Goal: Task Accomplishment & Management: Manage account settings

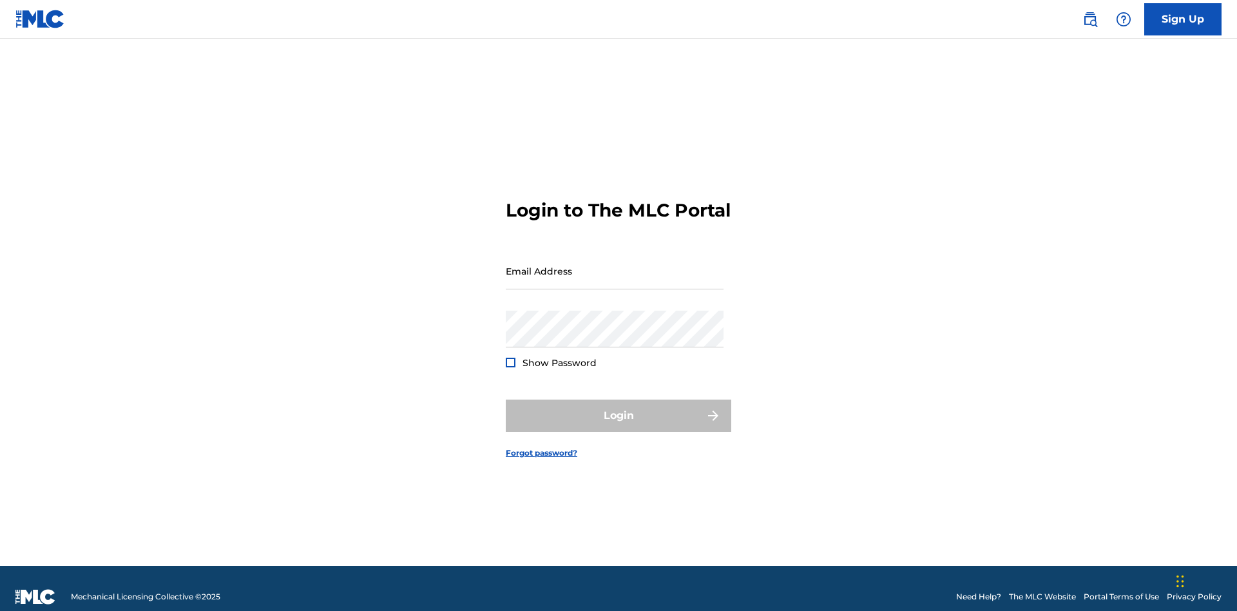
scroll to position [17, 0]
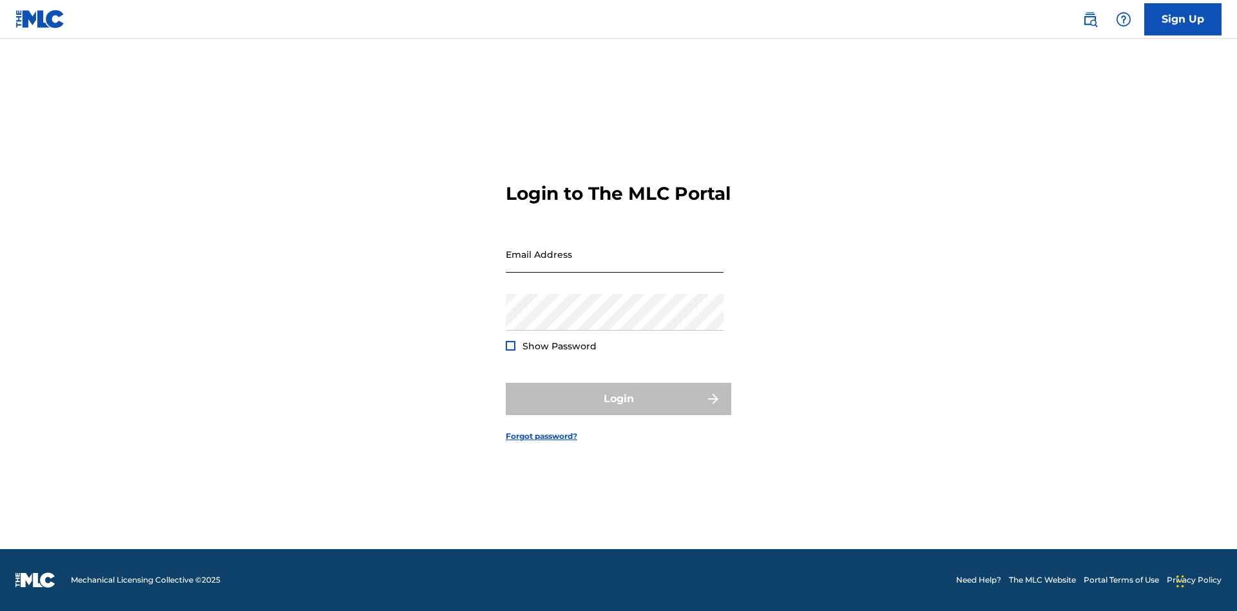
click at [615, 265] on input "Email Address" at bounding box center [615, 254] width 218 height 37
type input "Duke.McTesterson@gmail.com"
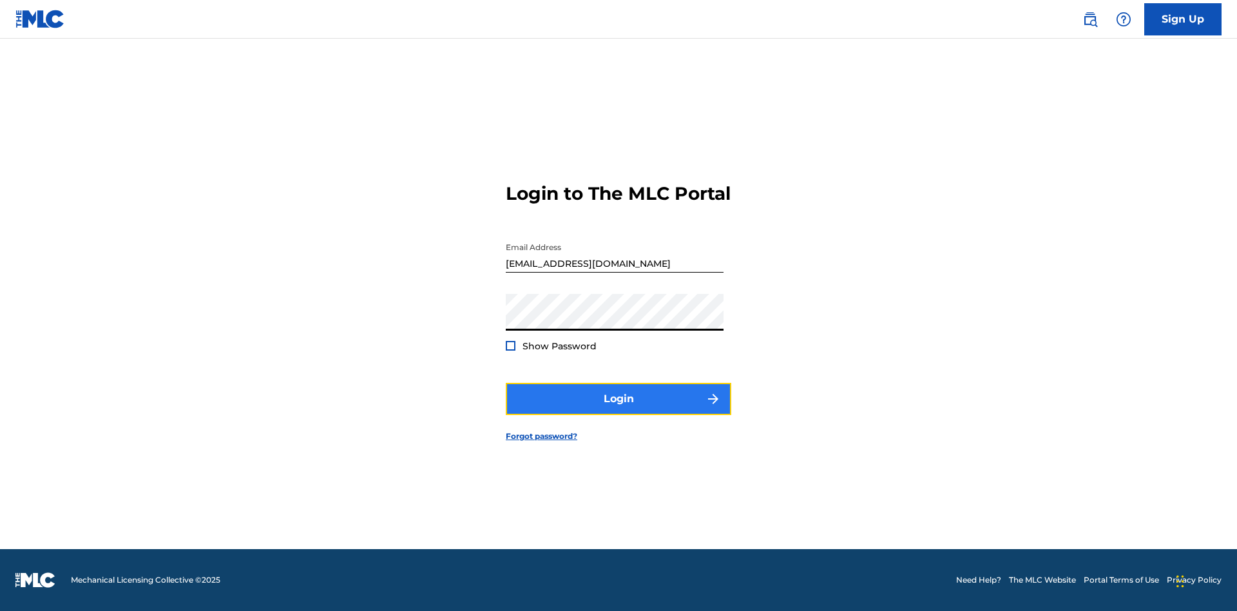
click at [618, 410] on button "Login" at bounding box center [618, 399] width 225 height 32
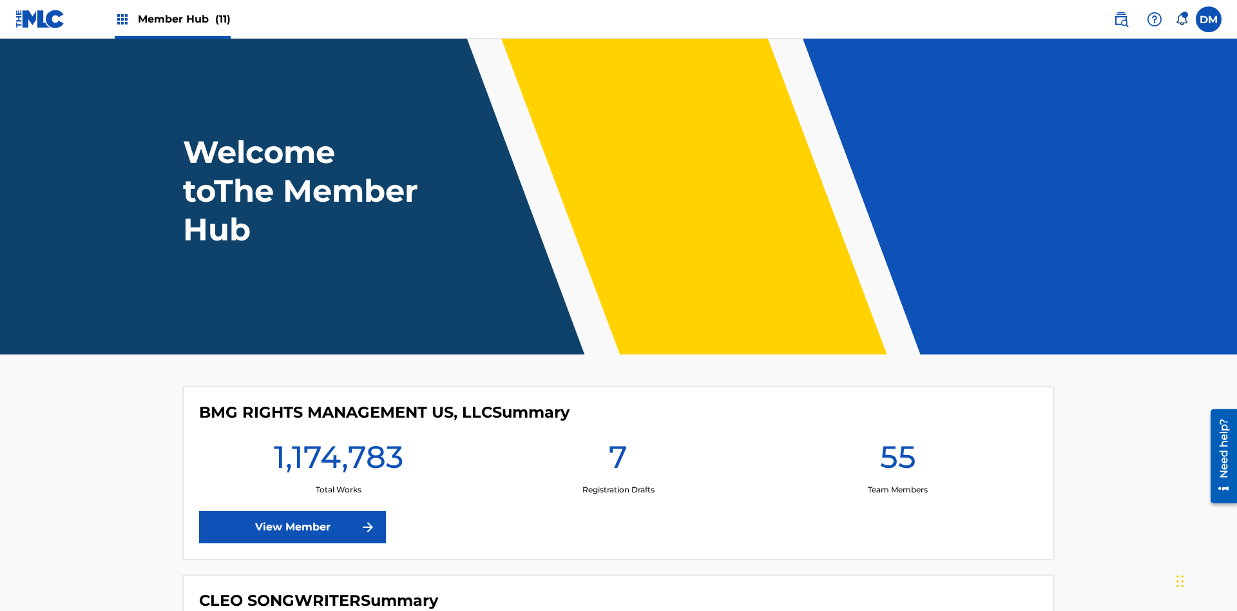
click at [184, 19] on span "Member Hub (11)" at bounding box center [184, 19] width 93 height 15
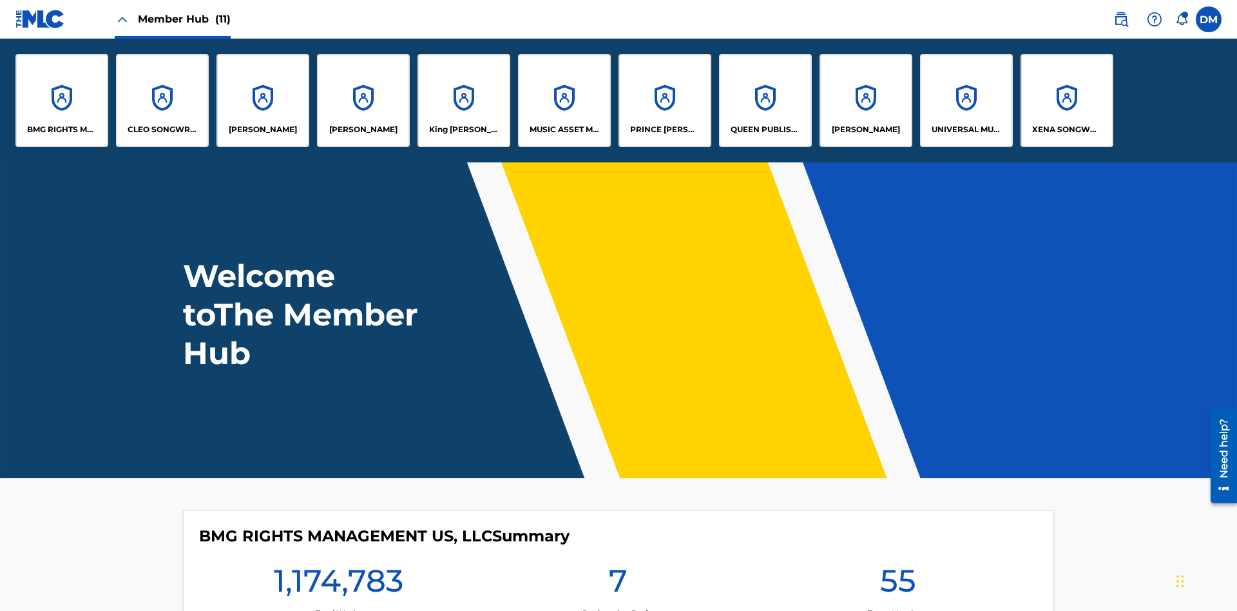
scroll to position [46, 0]
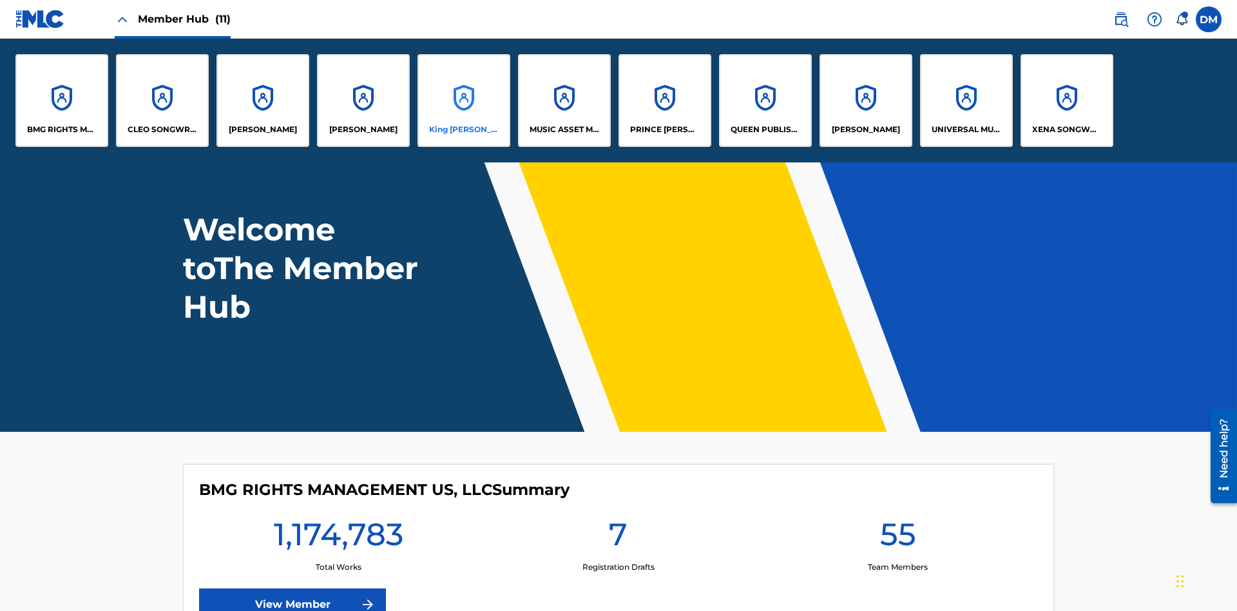
click at [463, 129] on p "King [PERSON_NAME]" at bounding box center [464, 130] width 70 height 12
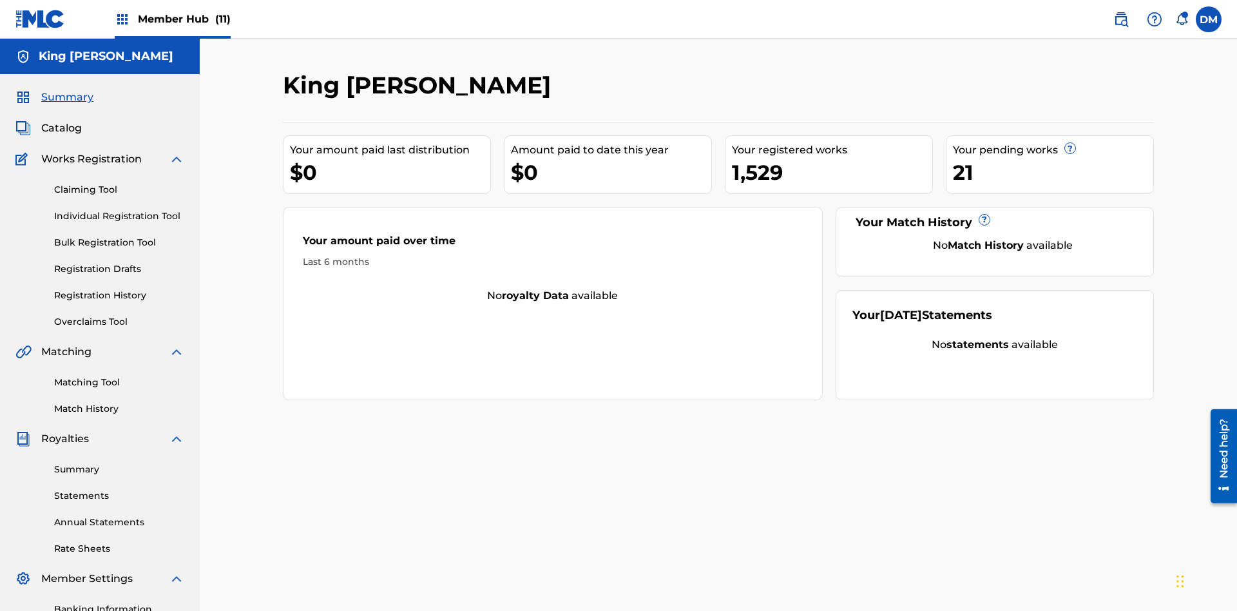
scroll to position [188, 0]
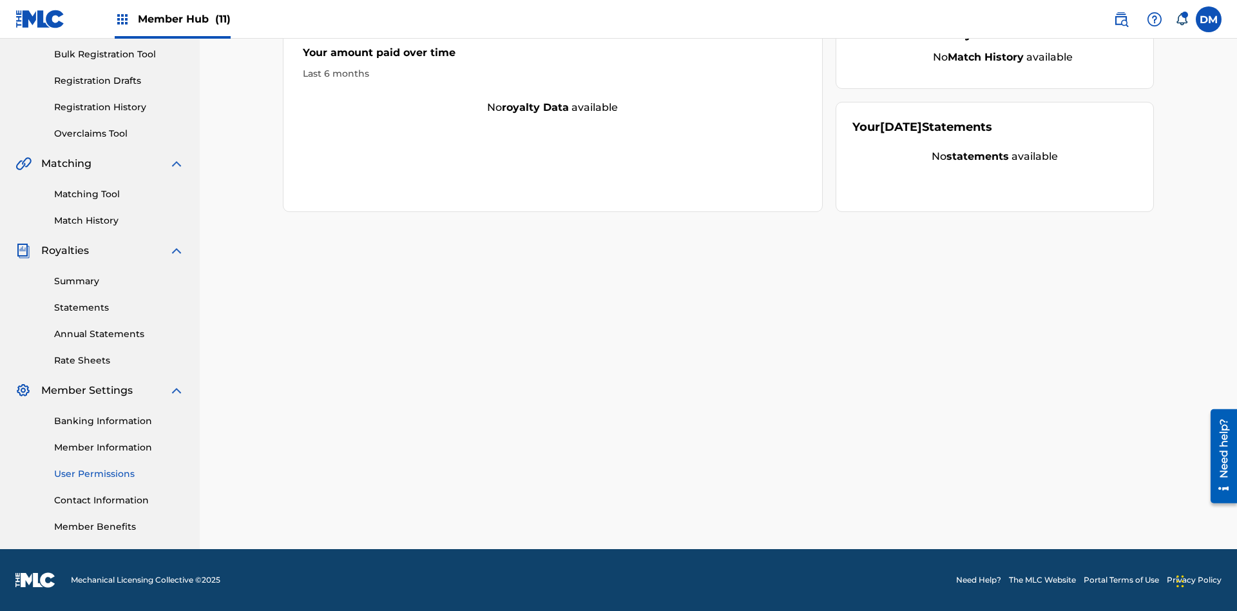
click at [119, 474] on link "User Permissions" at bounding box center [119, 474] width 130 height 14
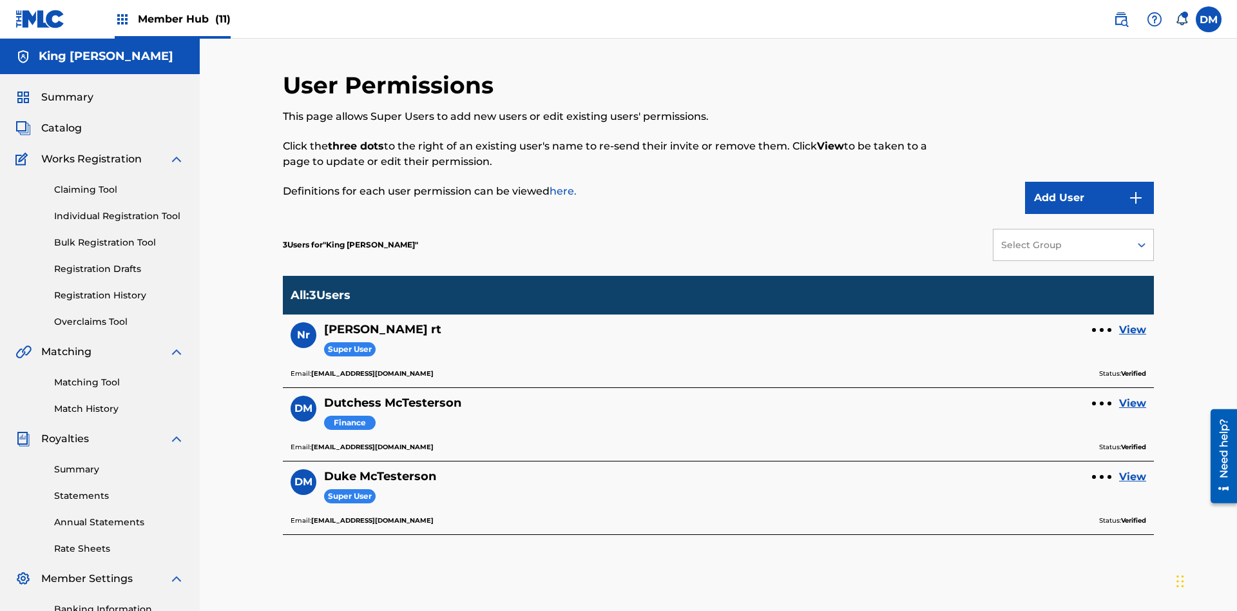
scroll to position [188, 0]
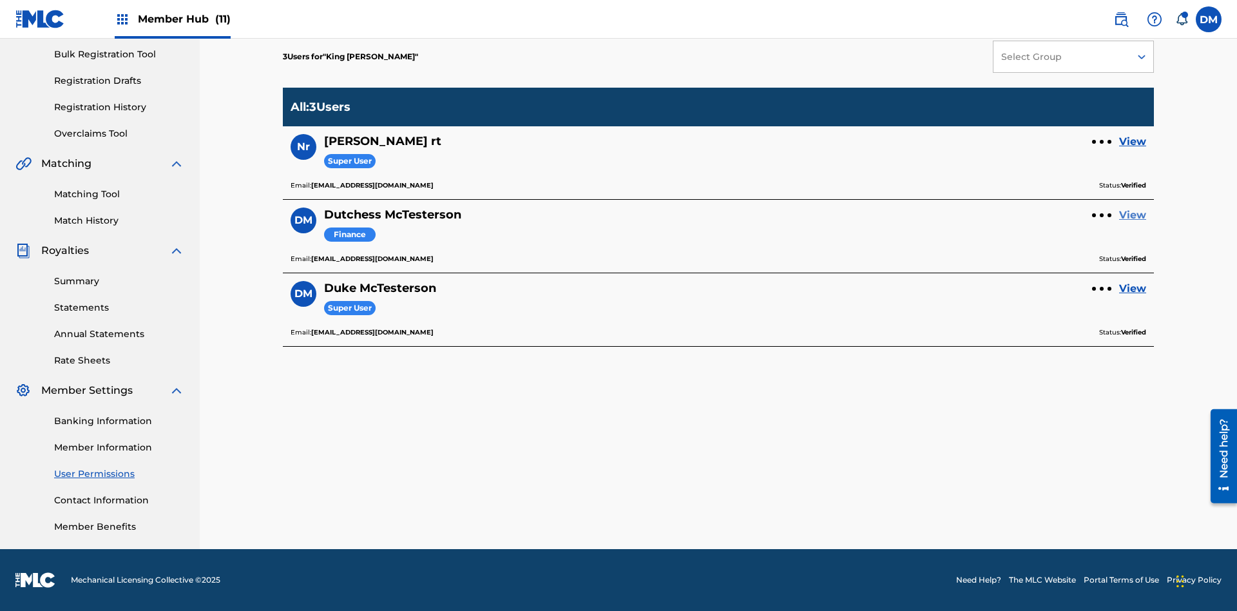
click at [1133, 215] on link "View" at bounding box center [1132, 214] width 27 height 15
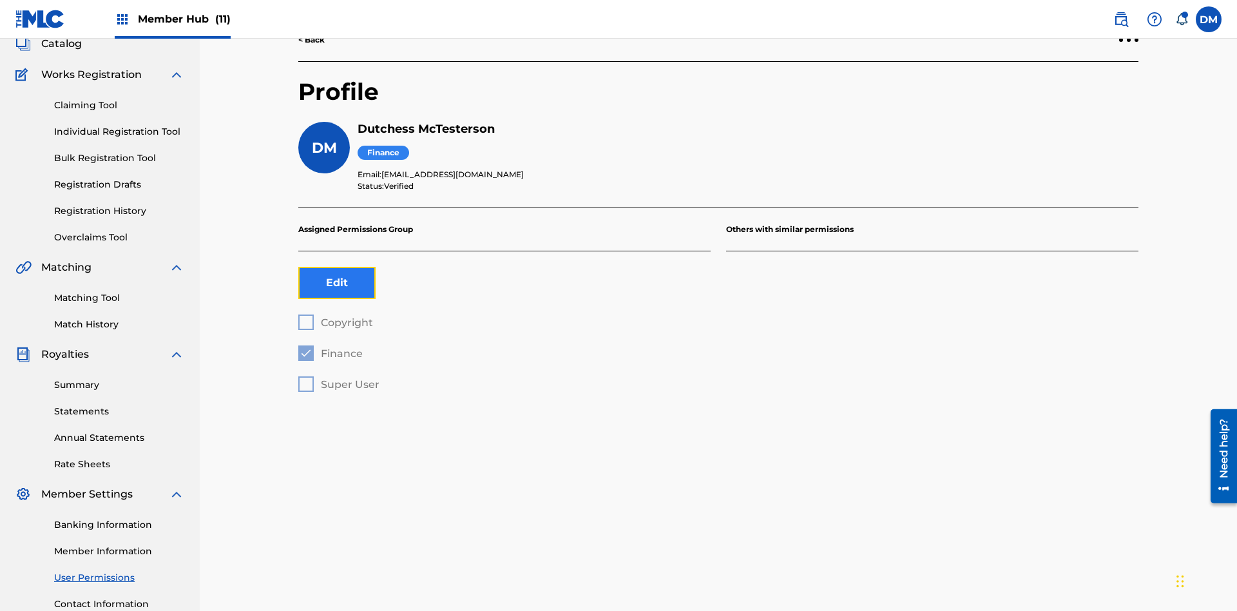
click at [337, 267] on button "Edit" at bounding box center [336, 283] width 77 height 32
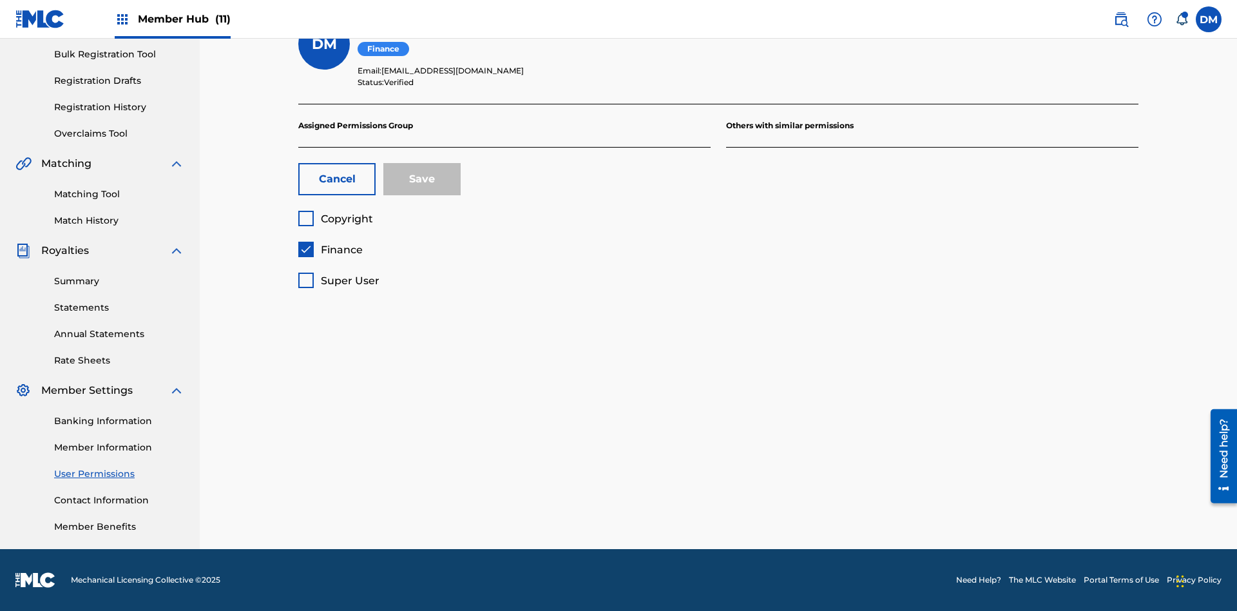
click at [330, 249] on span "Finance" at bounding box center [342, 250] width 42 height 12
click at [338, 280] on span "Super User" at bounding box center [350, 280] width 59 height 12
click at [422, 179] on button "Save" at bounding box center [421, 179] width 77 height 32
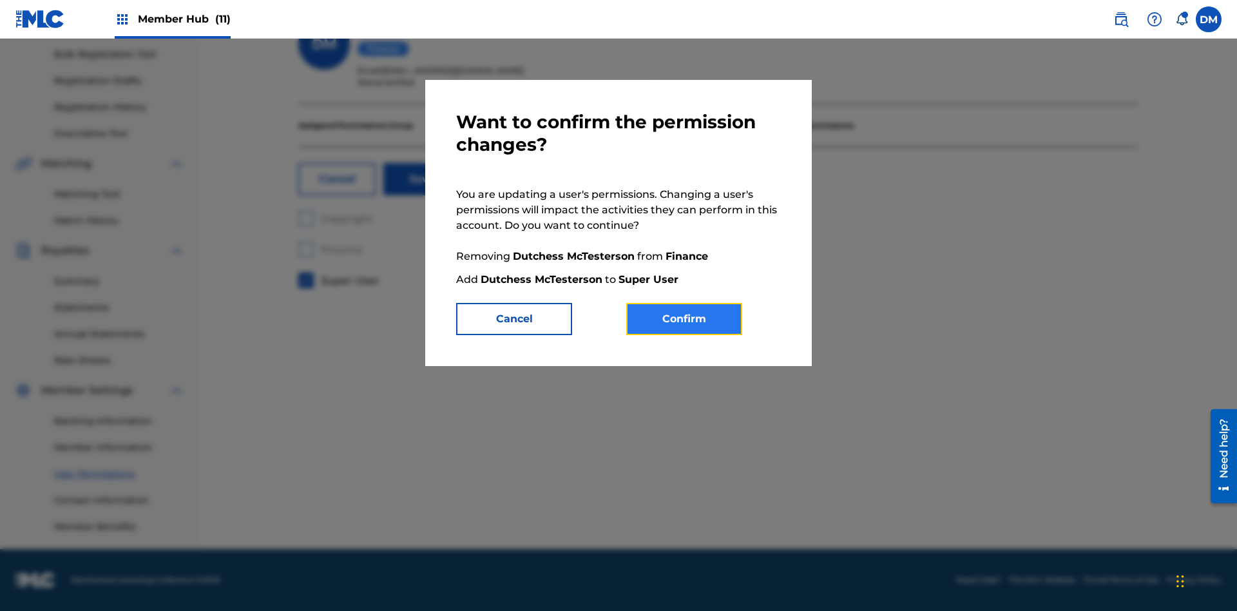
click at [684, 319] on button "Confirm" at bounding box center [684, 319] width 116 height 32
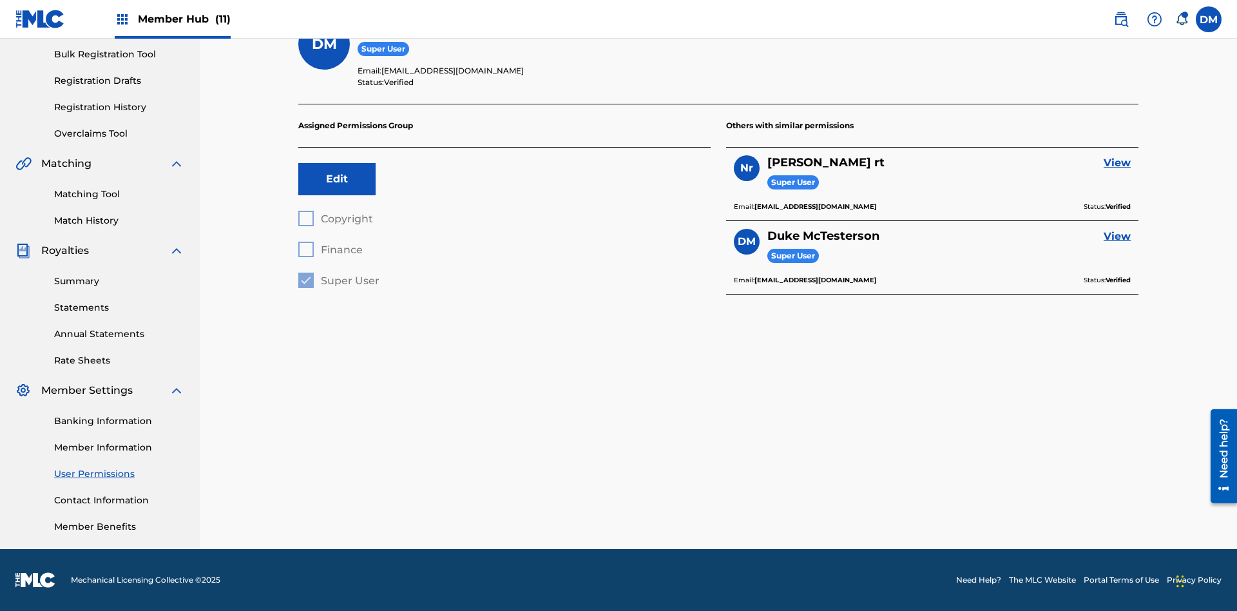
scroll to position [117, 0]
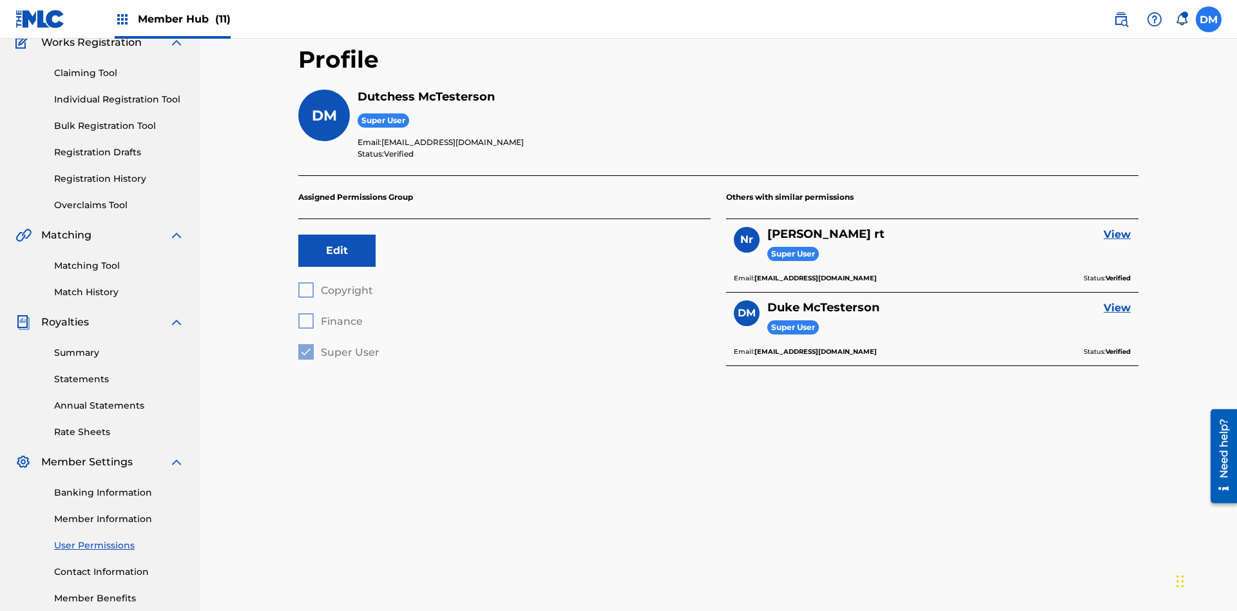
click at [1209, 19] on label at bounding box center [1209, 19] width 26 height 26
click at [1209, 19] on input "DM Duke McTesterson duke.mctesterson@gmail.com Notification Preferences Profile…" at bounding box center [1209, 19] width 0 height 0
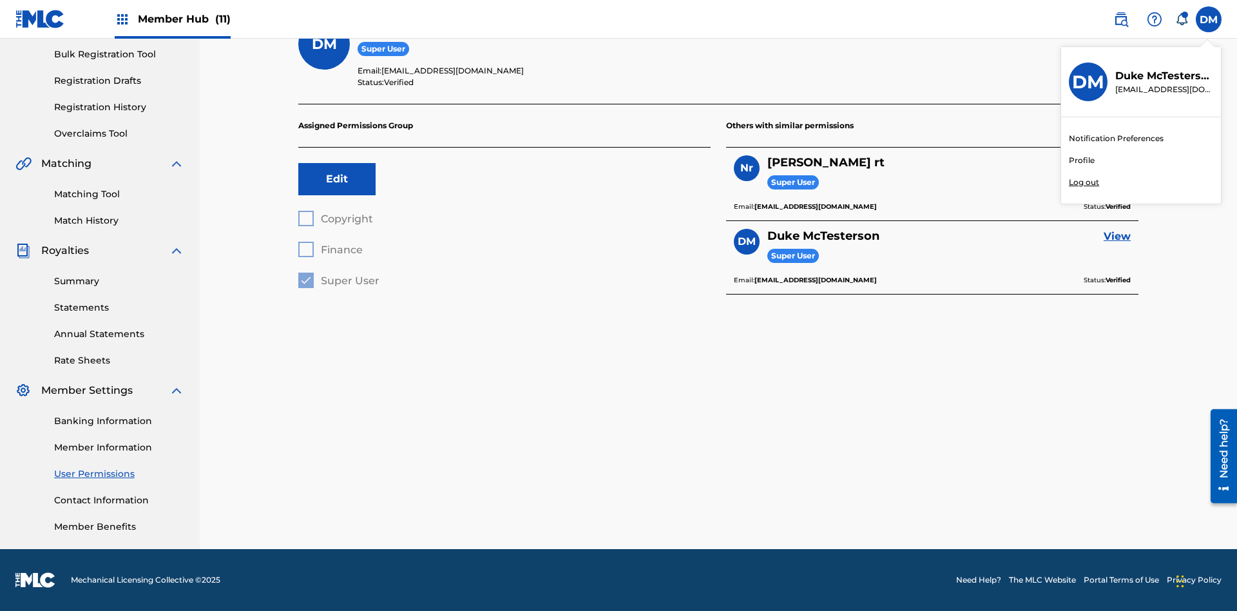
click at [1084, 182] on p "Log out" at bounding box center [1084, 183] width 30 height 12
click at [1209, 19] on input "DM Duke McTesterson duke.mctesterson@gmail.com Notification Preferences Profile…" at bounding box center [1209, 19] width 0 height 0
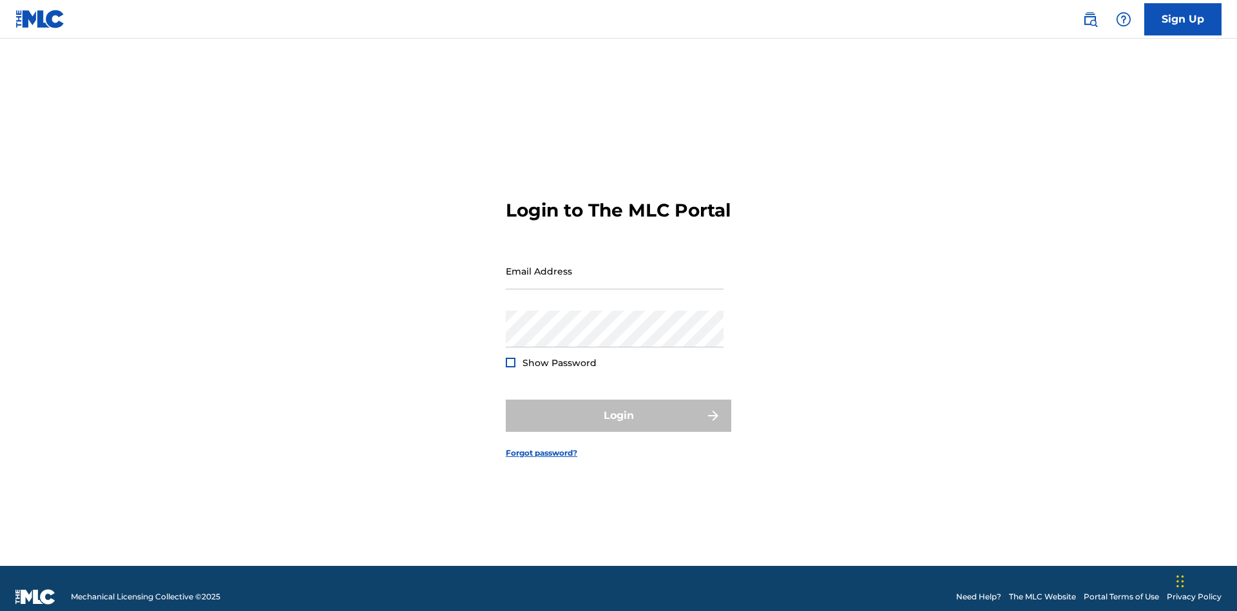
scroll to position [17, 0]
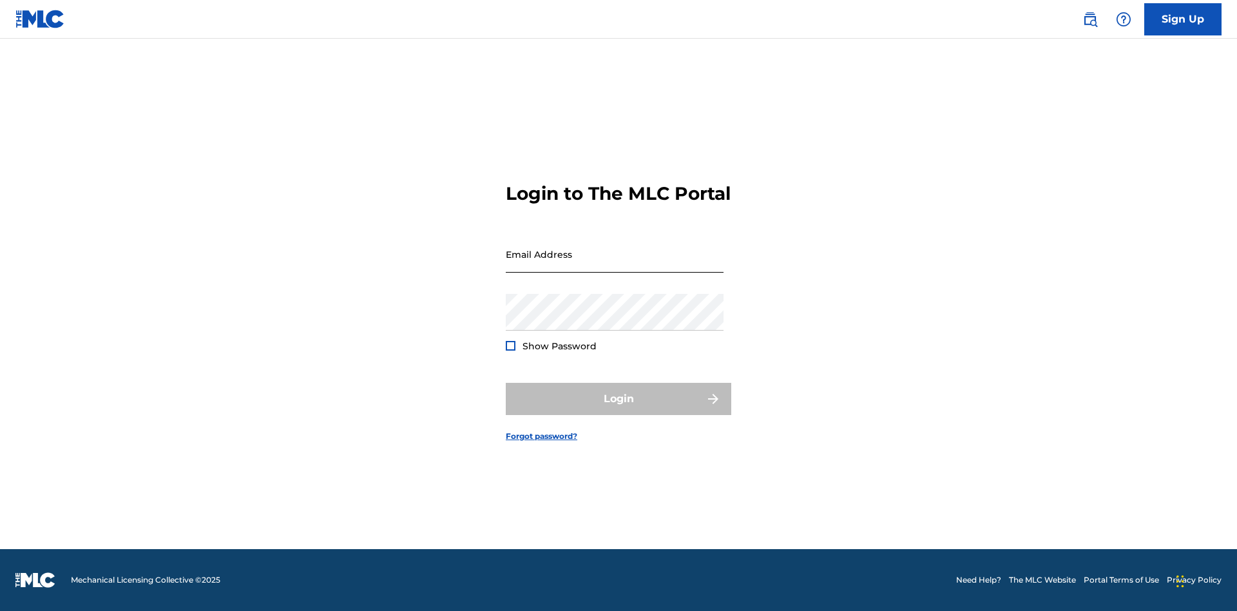
click at [615, 265] on input "Email Address" at bounding box center [615, 254] width 218 height 37
type input "[EMAIL_ADDRESS][DOMAIN_NAME]"
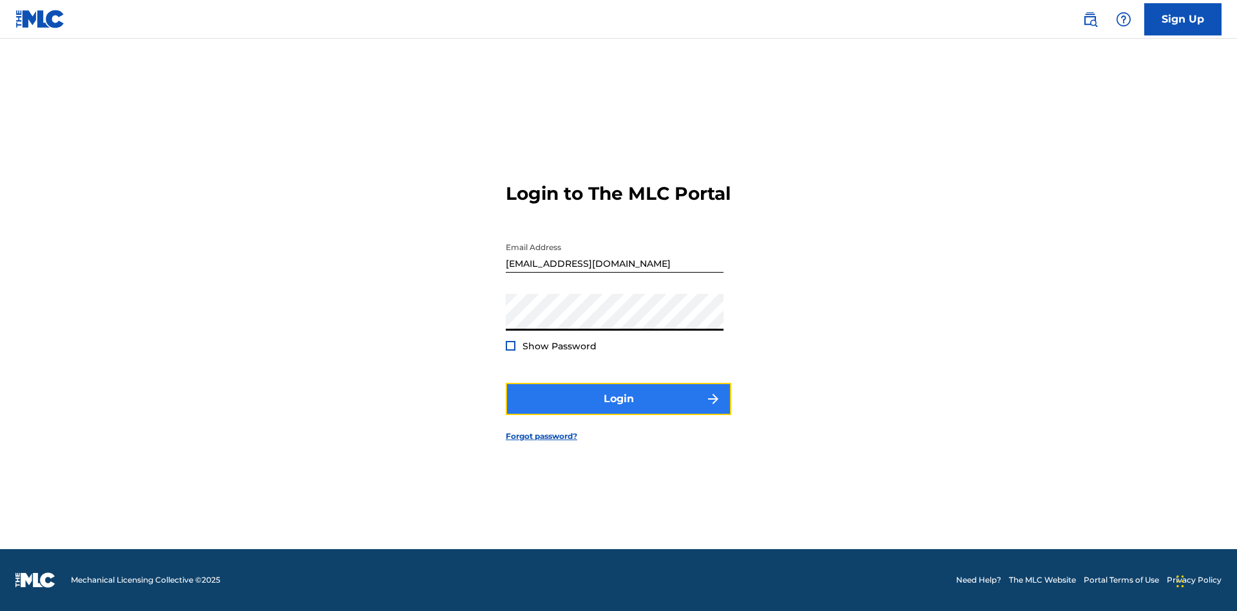
click at [618, 410] on button "Login" at bounding box center [618, 399] width 225 height 32
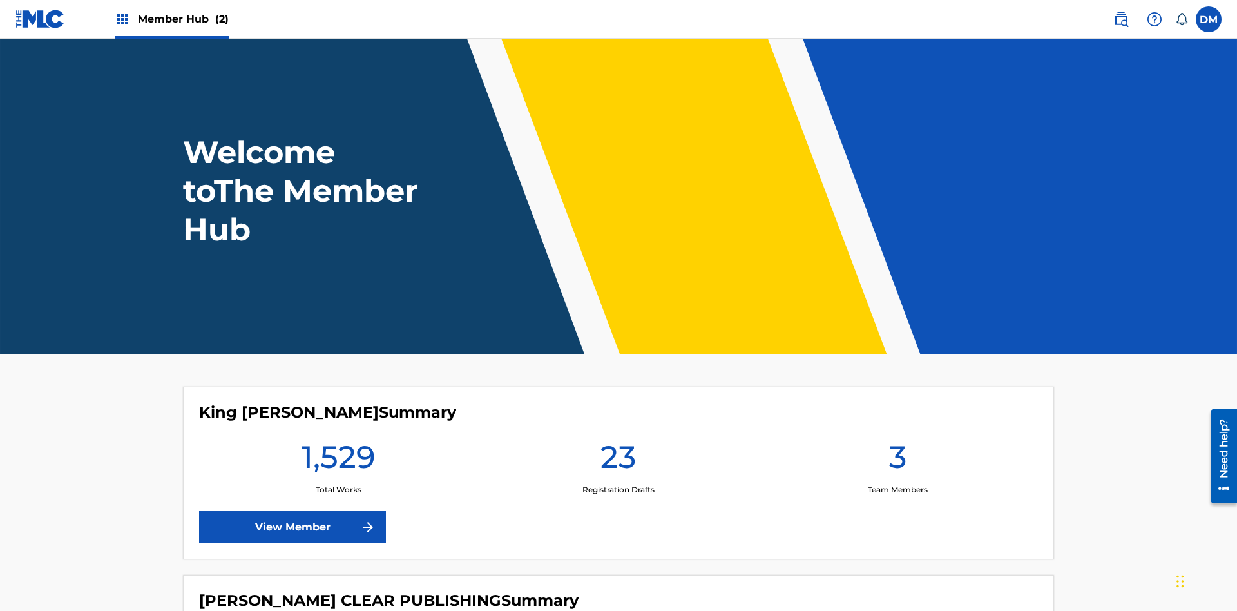
click at [182, 19] on span "Member Hub (2)" at bounding box center [183, 19] width 91 height 15
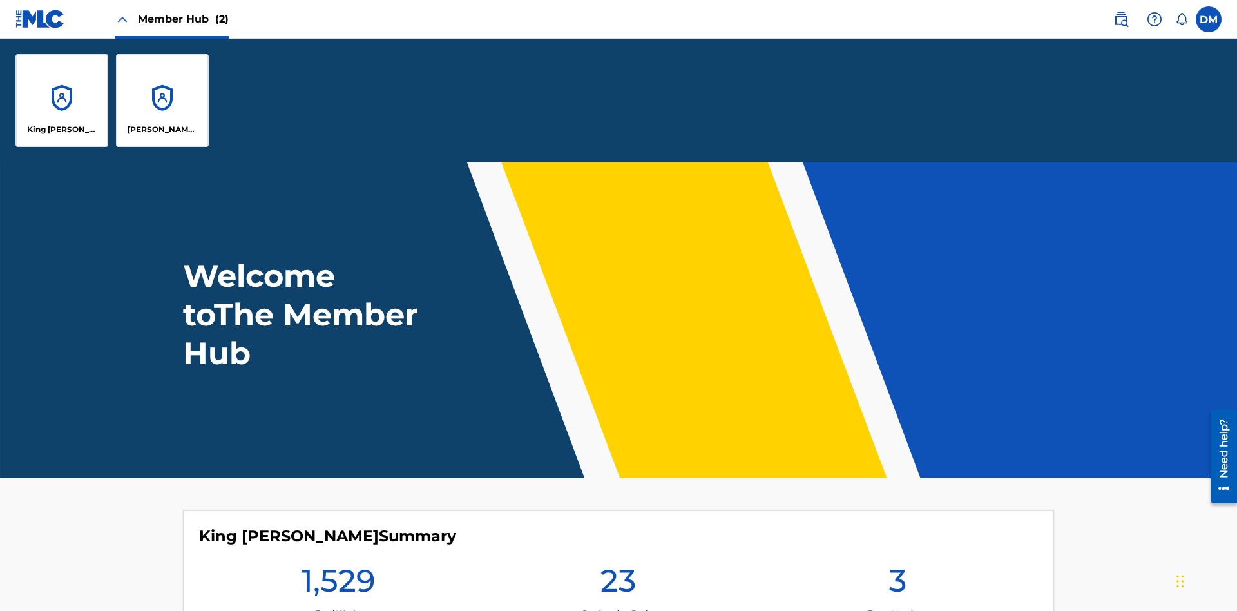
scroll to position [46, 0]
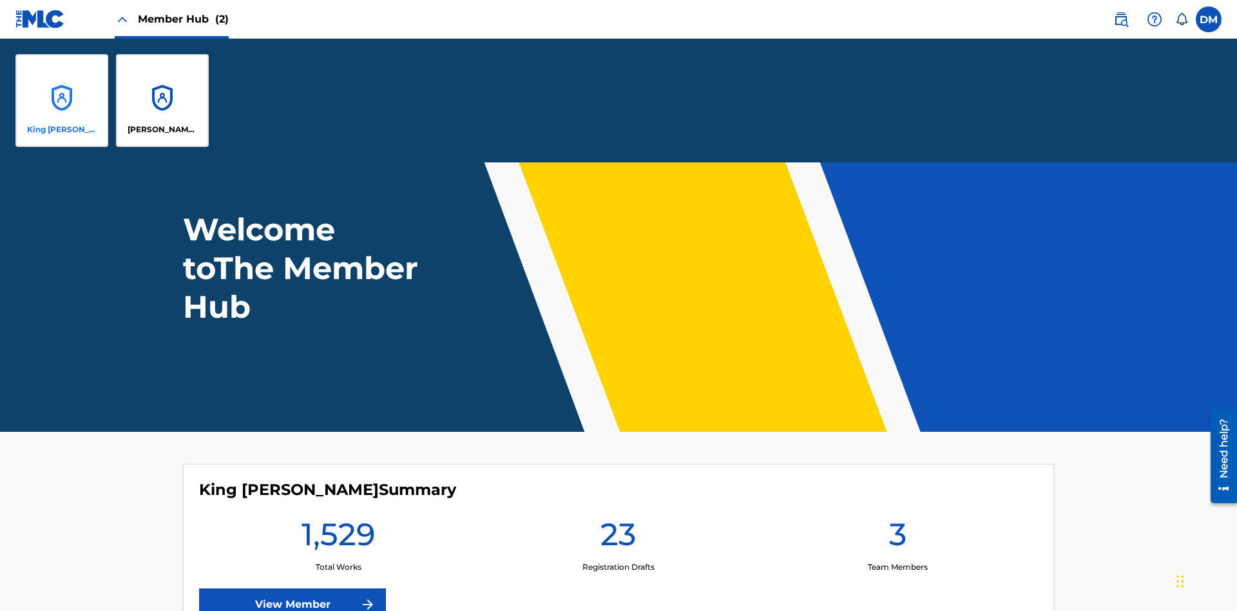
click at [62, 129] on p "King [PERSON_NAME]" at bounding box center [62, 130] width 70 height 12
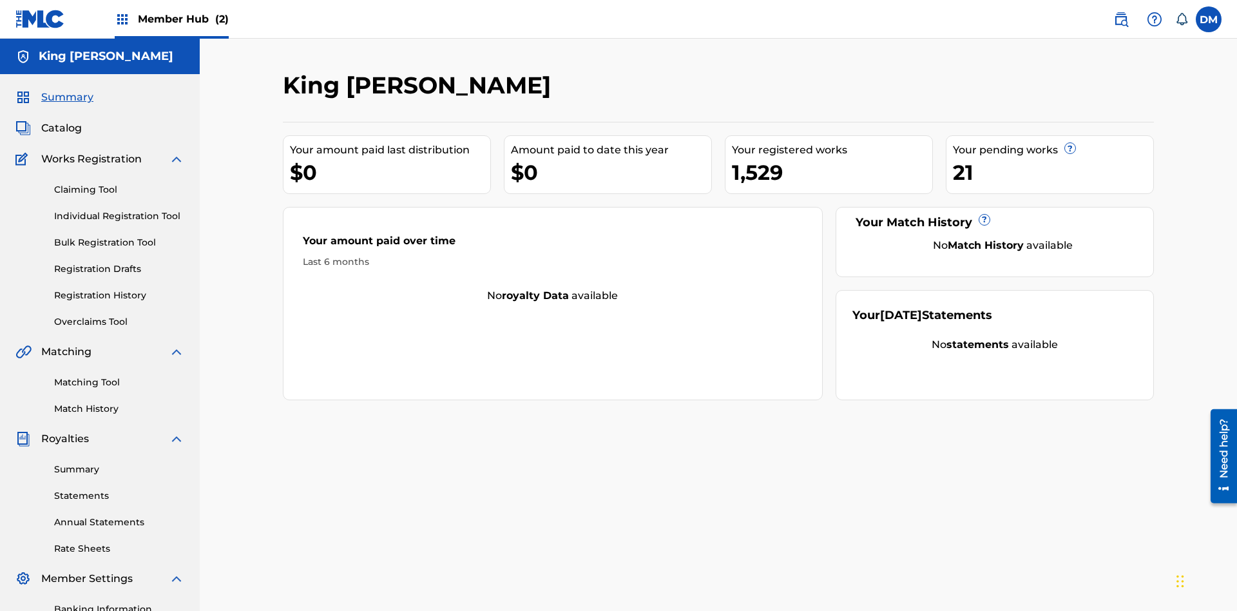
scroll to position [12, 0]
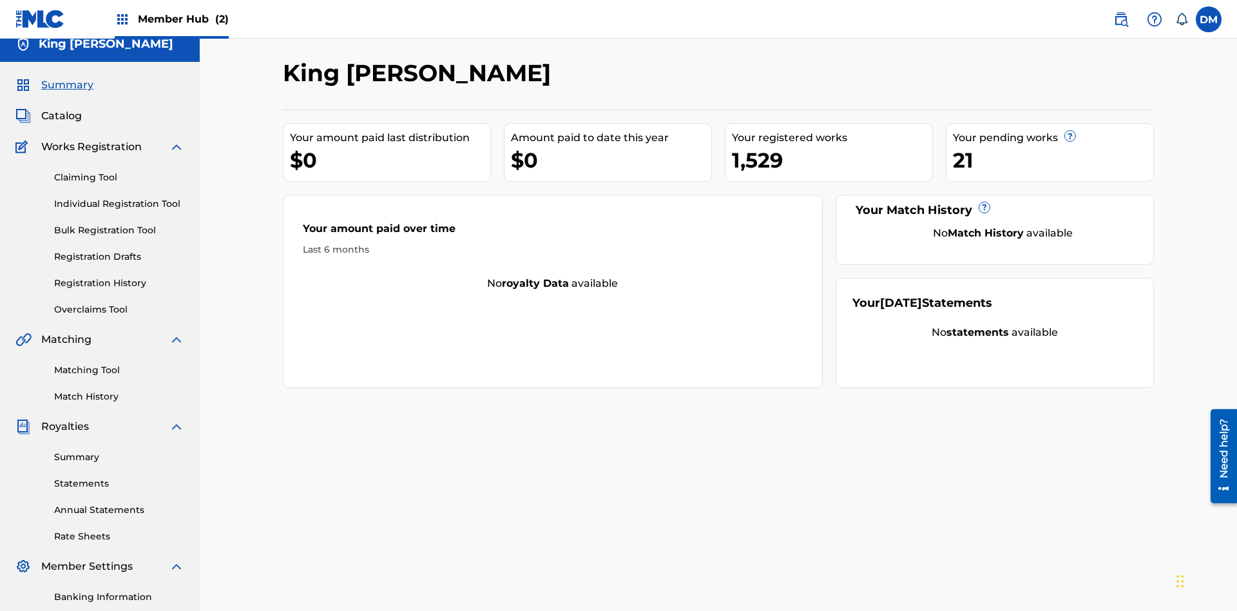
click at [66, 85] on span "Summary" at bounding box center [67, 84] width 52 height 15
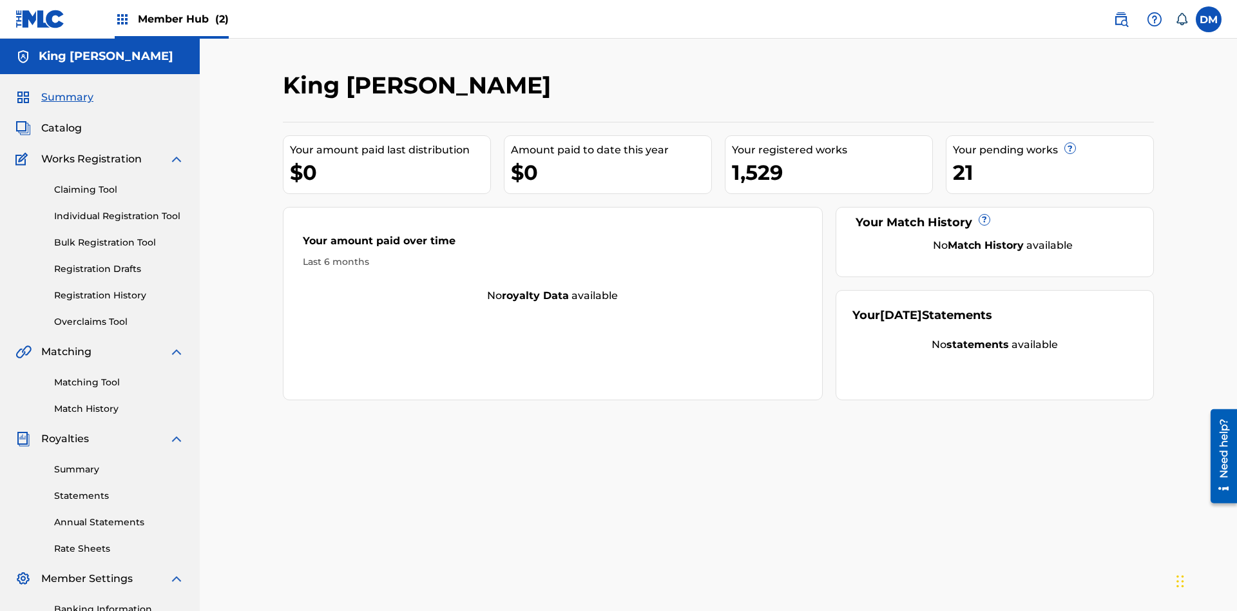
scroll to position [188, 0]
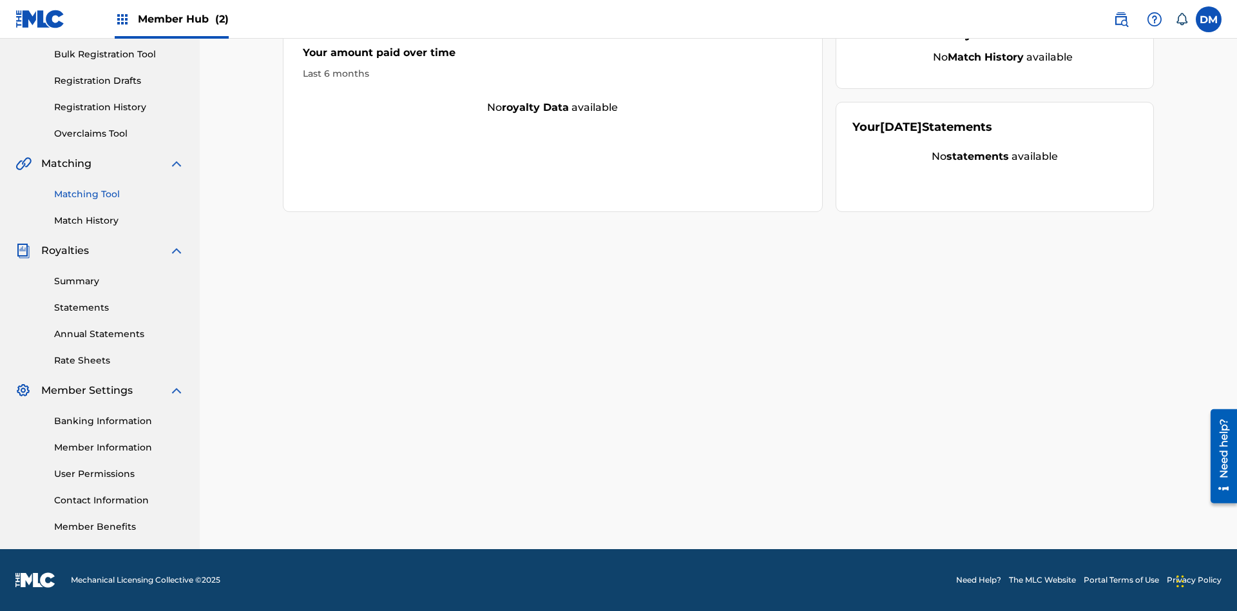
click at [119, 194] on link "Matching Tool" at bounding box center [119, 194] width 130 height 14
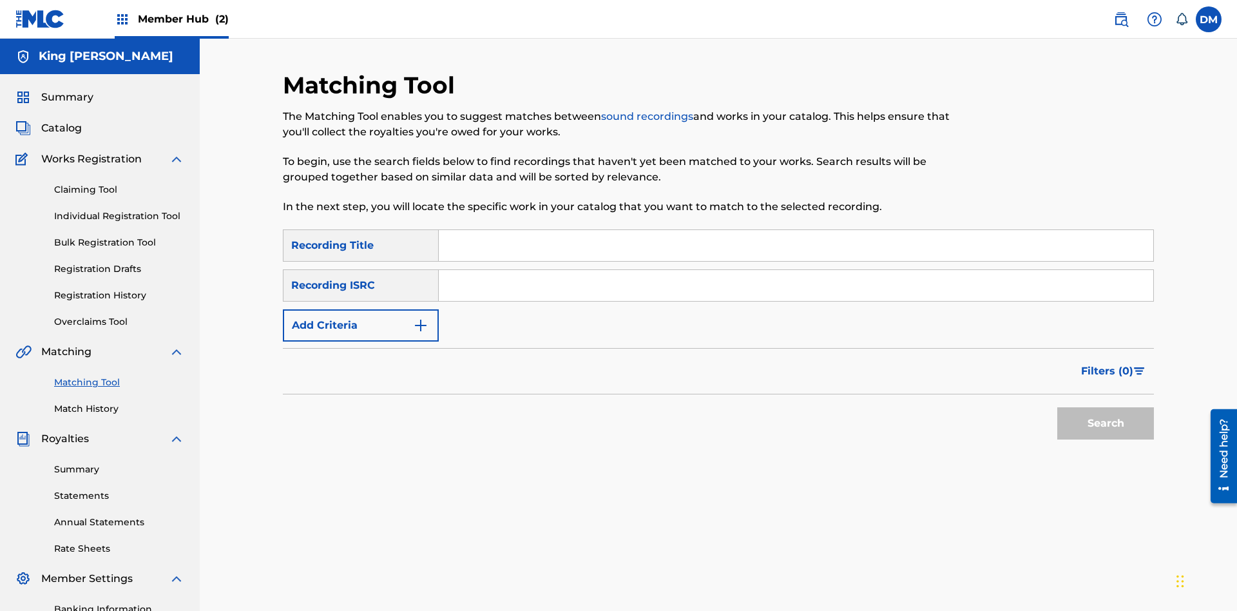
scroll to position [188, 0]
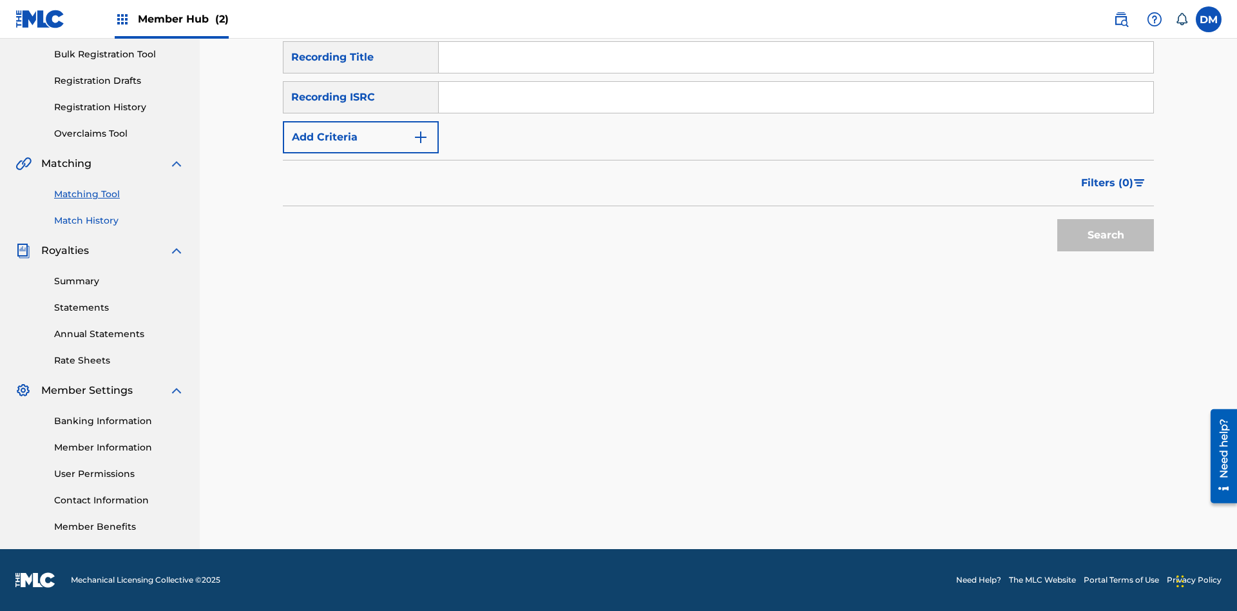
click at [119, 220] on link "Match History" at bounding box center [119, 221] width 130 height 14
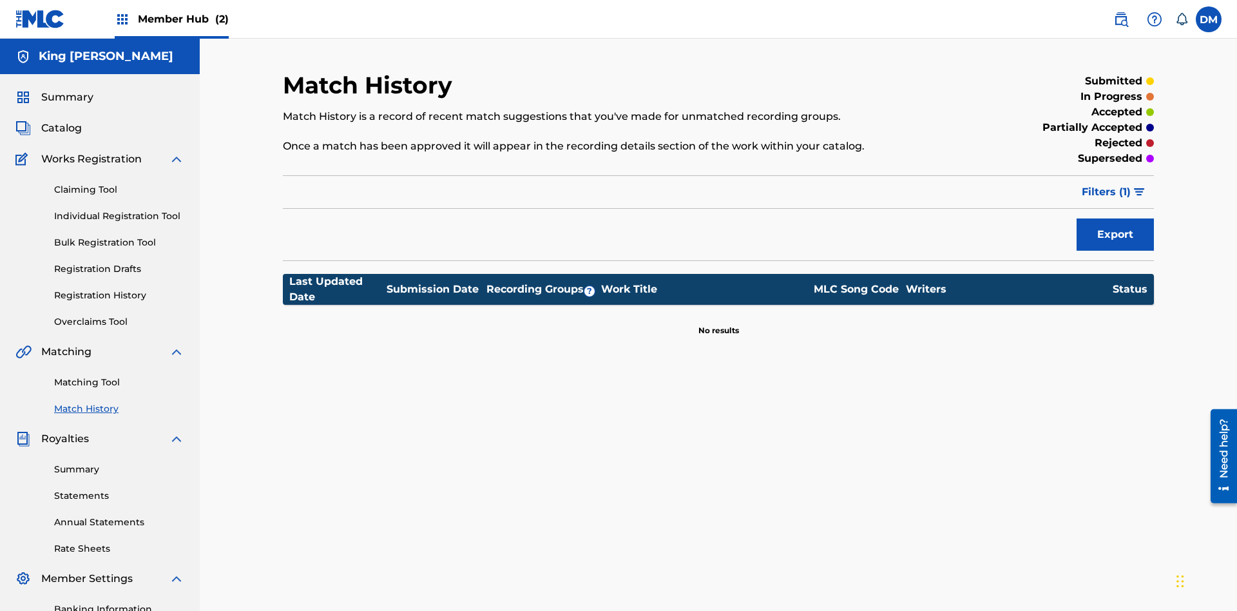
scroll to position [188, 0]
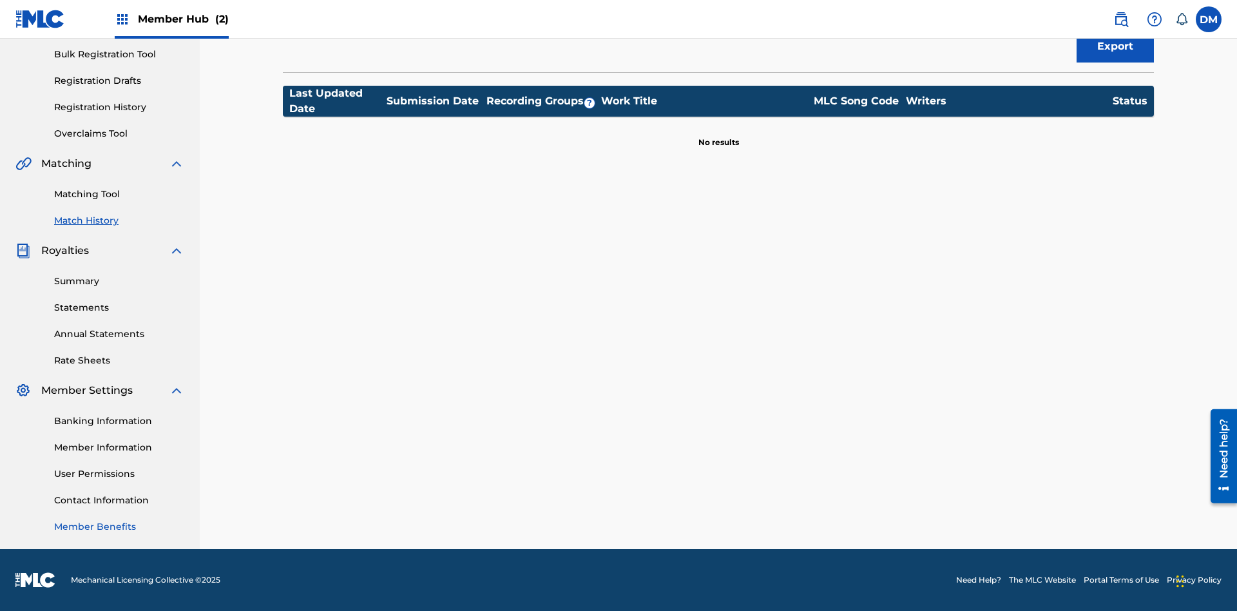
click at [119, 526] on link "Member Benefits" at bounding box center [119, 527] width 130 height 14
click at [119, 474] on link "User Permissions" at bounding box center [119, 474] width 130 height 14
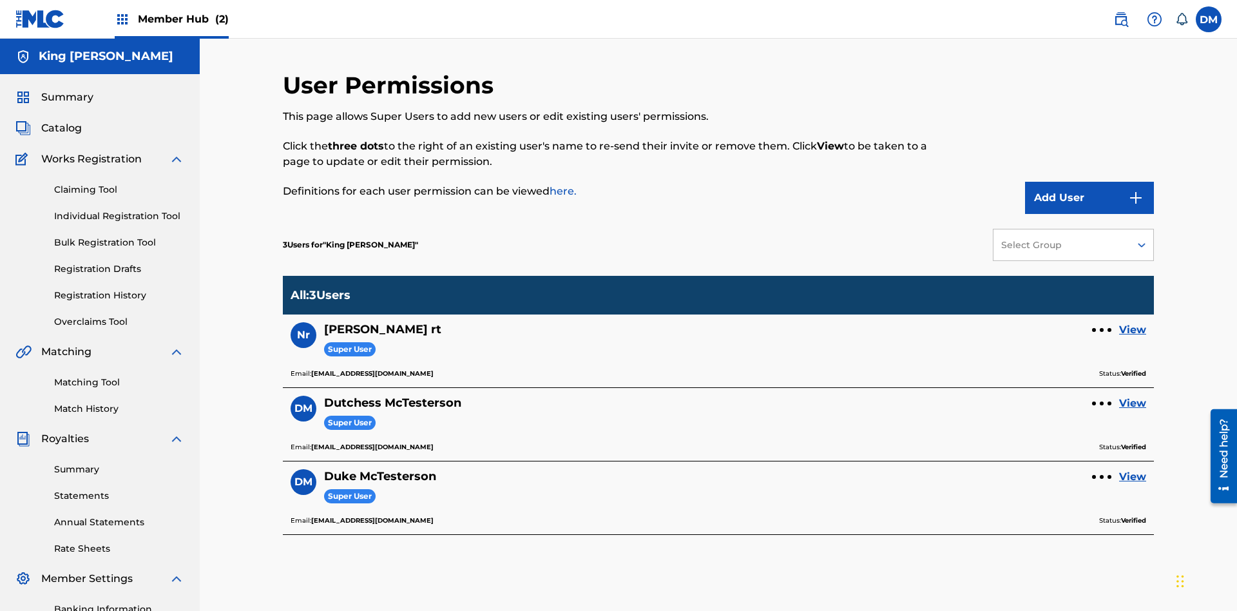
scroll to position [188, 0]
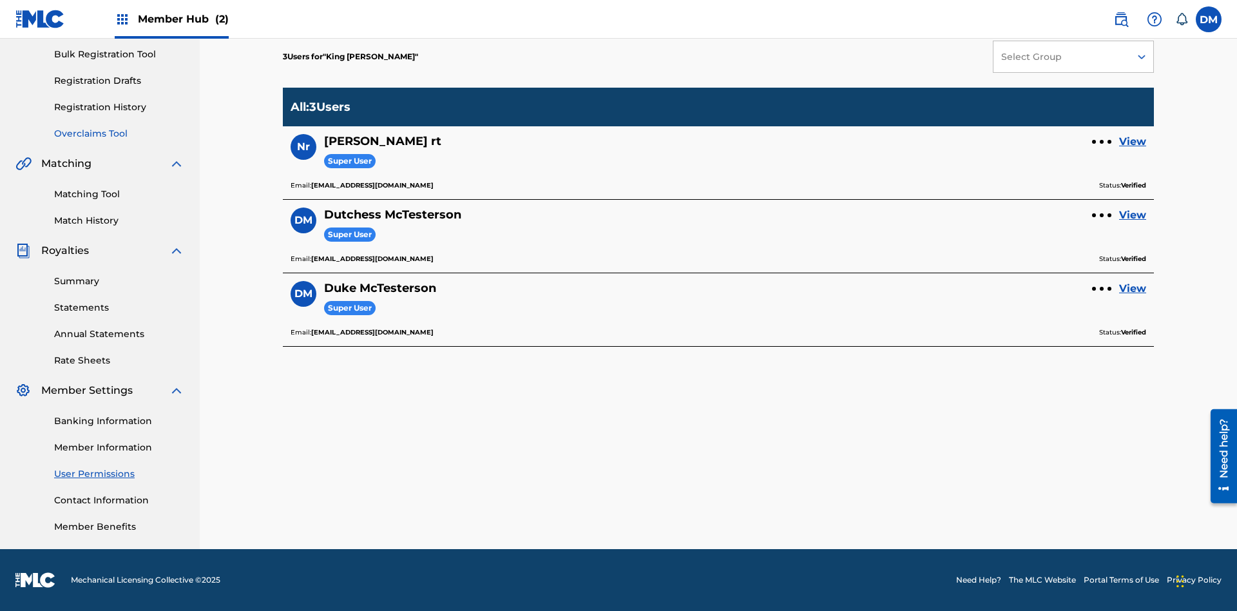
click at [119, 133] on link "Overclaims Tool" at bounding box center [119, 134] width 130 height 14
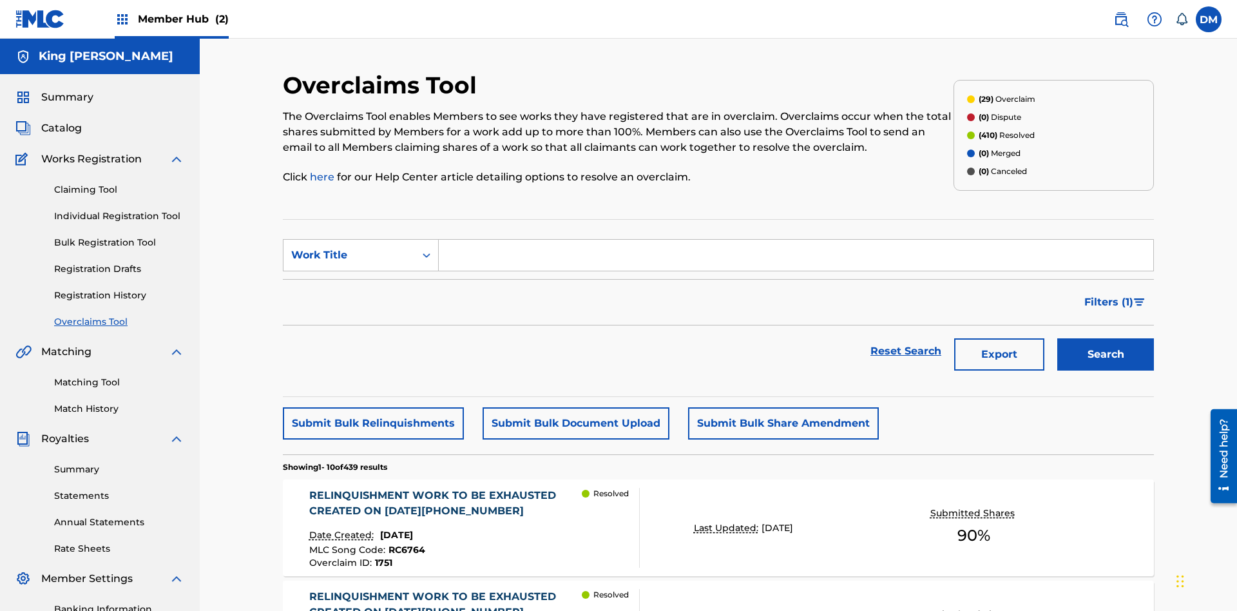
scroll to position [43, 0]
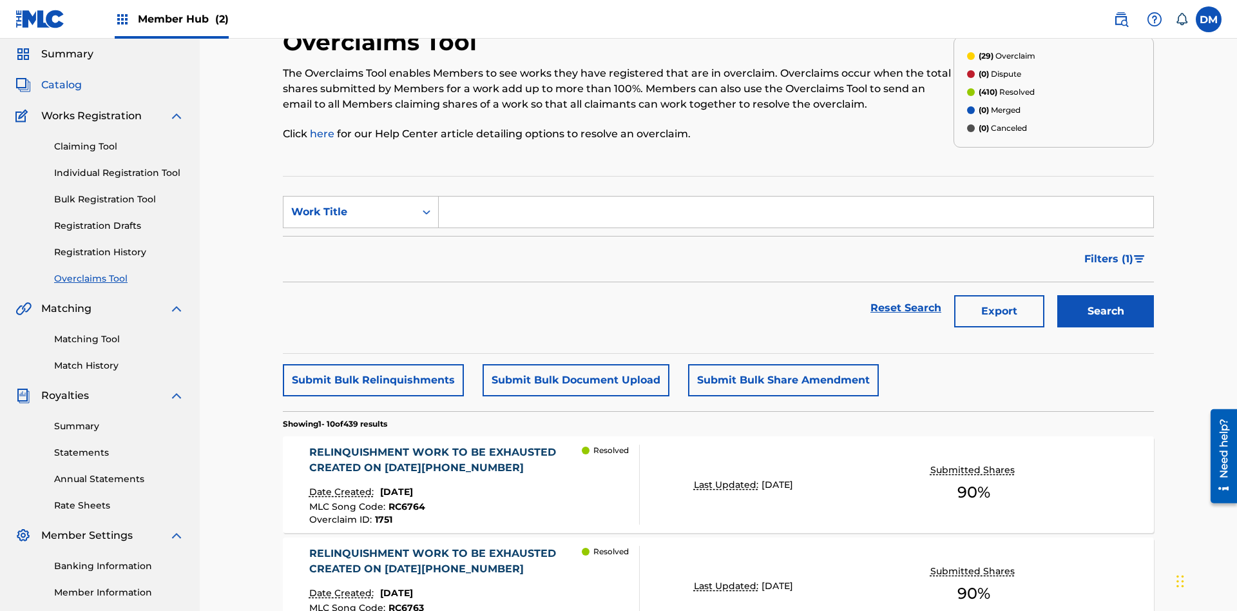
click at [61, 85] on span "Catalog" at bounding box center [61, 84] width 41 height 15
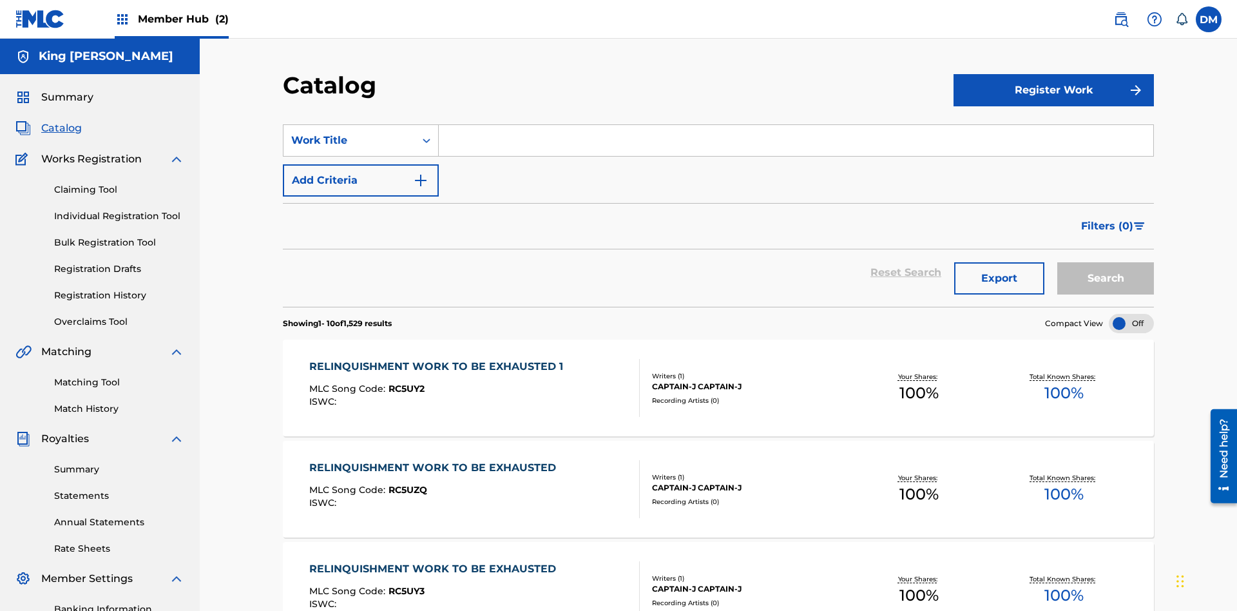
scroll to position [106, 0]
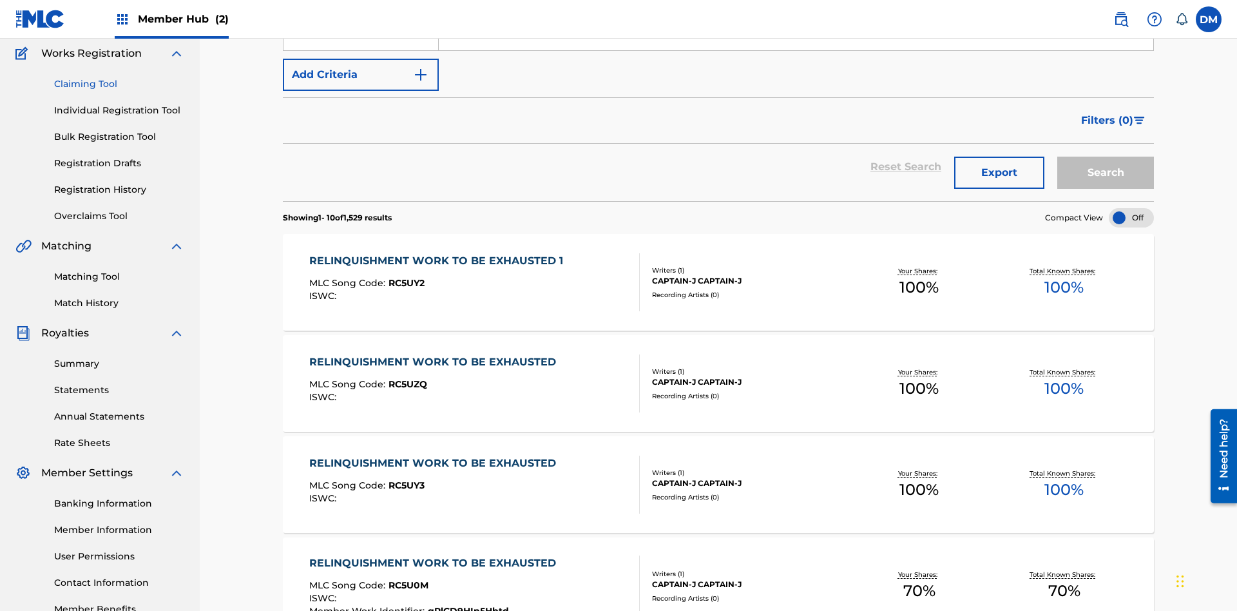
click at [119, 84] on link "Claiming Tool" at bounding box center [119, 84] width 130 height 14
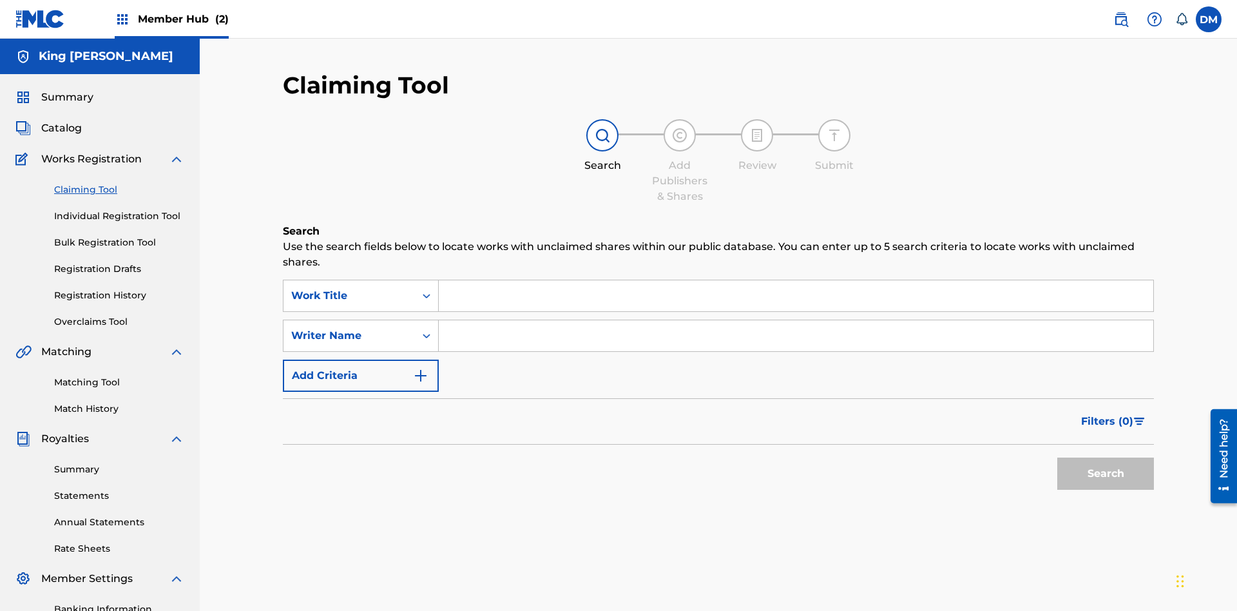
scroll to position [132, 0]
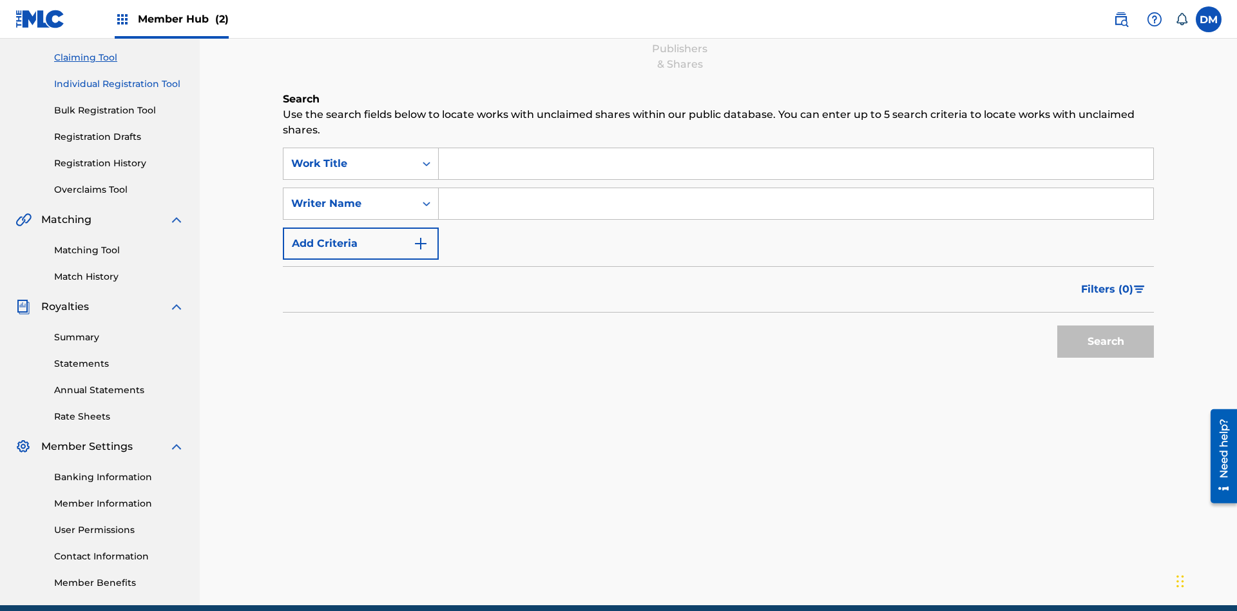
click at [119, 84] on link "Individual Registration Tool" at bounding box center [119, 84] width 130 height 14
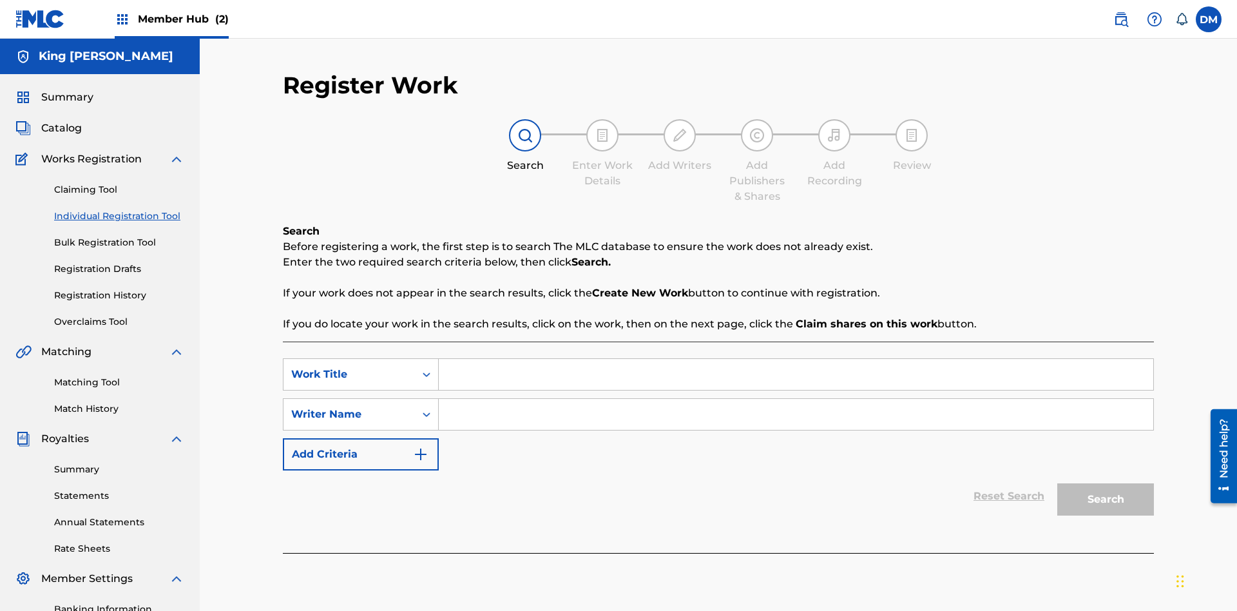
scroll to position [158, 0]
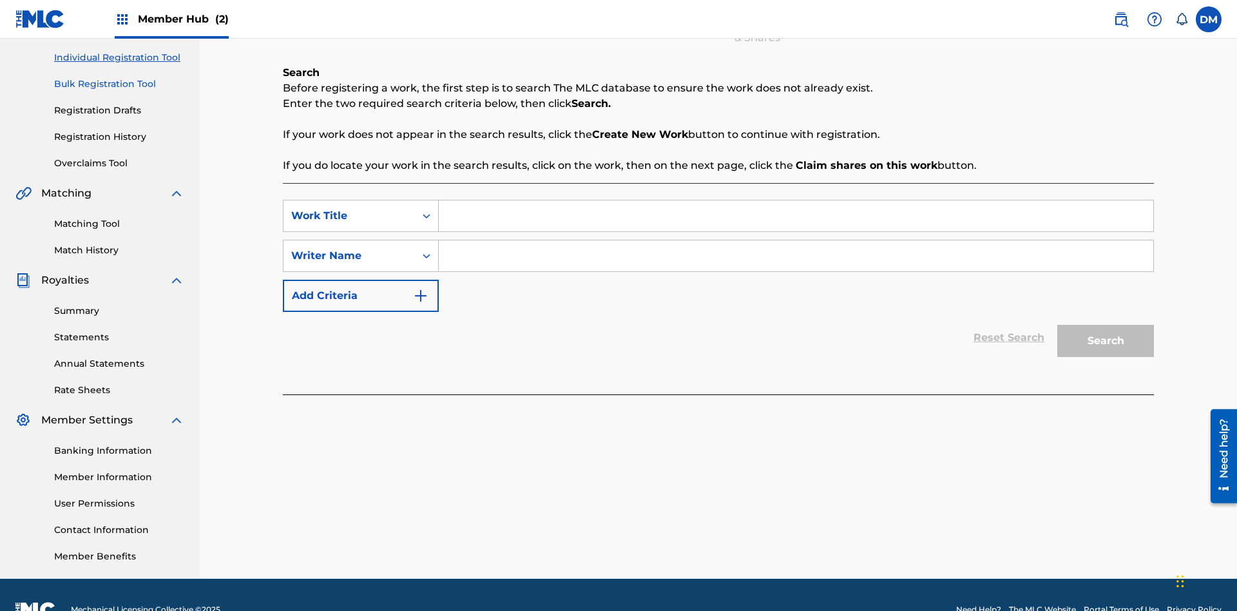
click at [119, 84] on link "Bulk Registration Tool" at bounding box center [119, 84] width 130 height 14
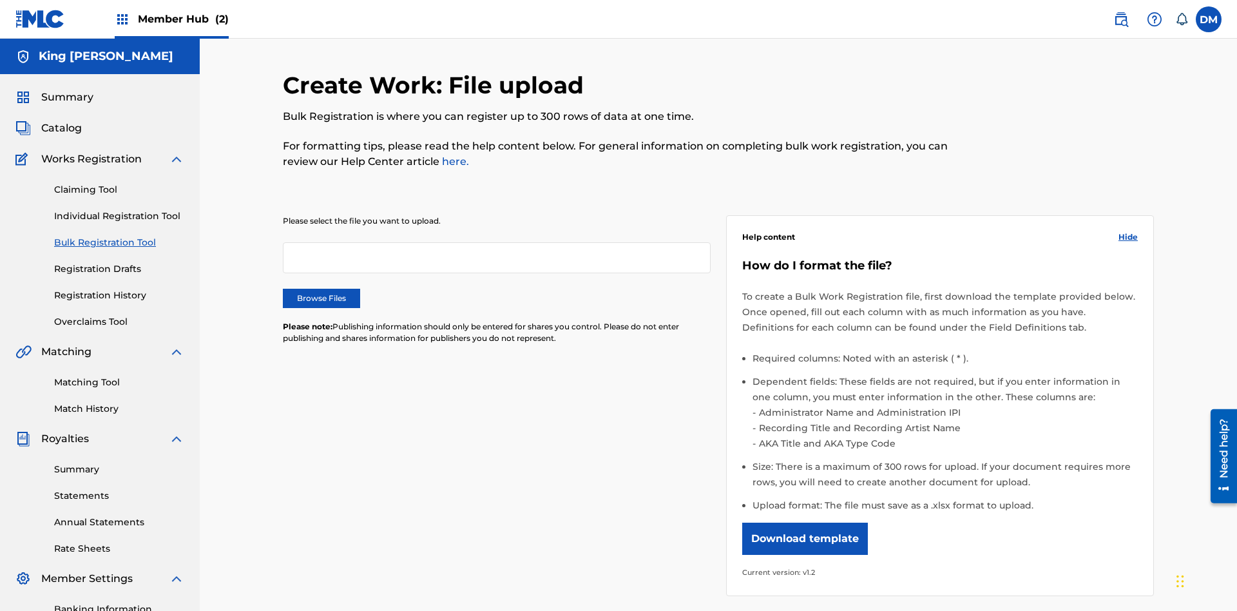
scroll to position [0, 283]
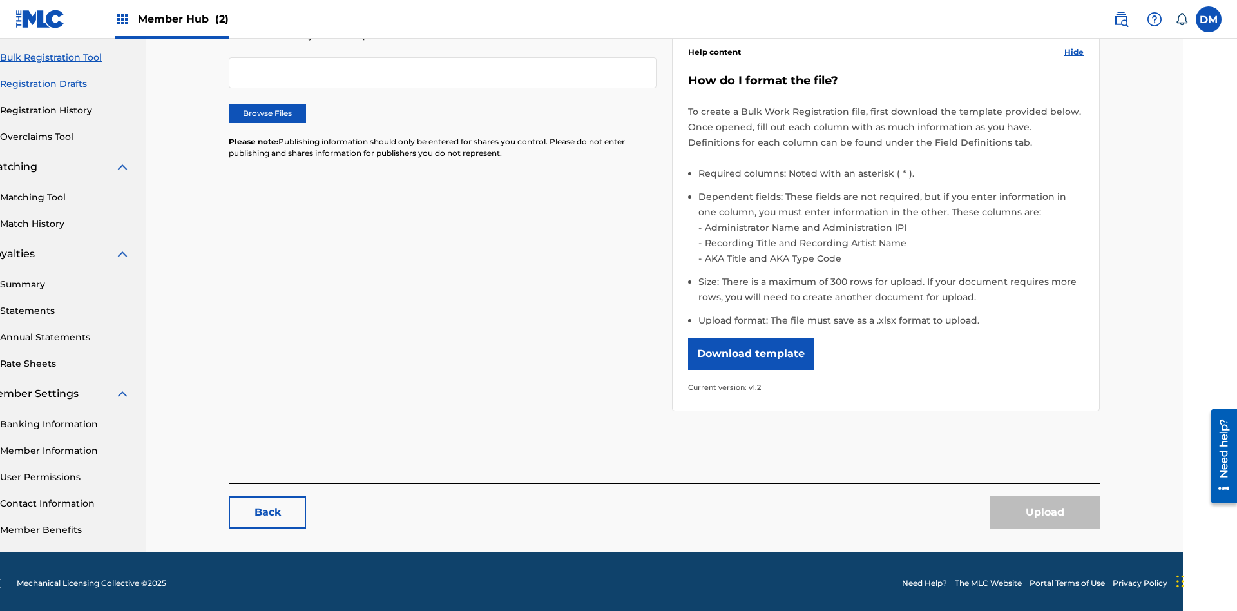
click at [65, 84] on link "Registration Drafts" at bounding box center [65, 84] width 130 height 14
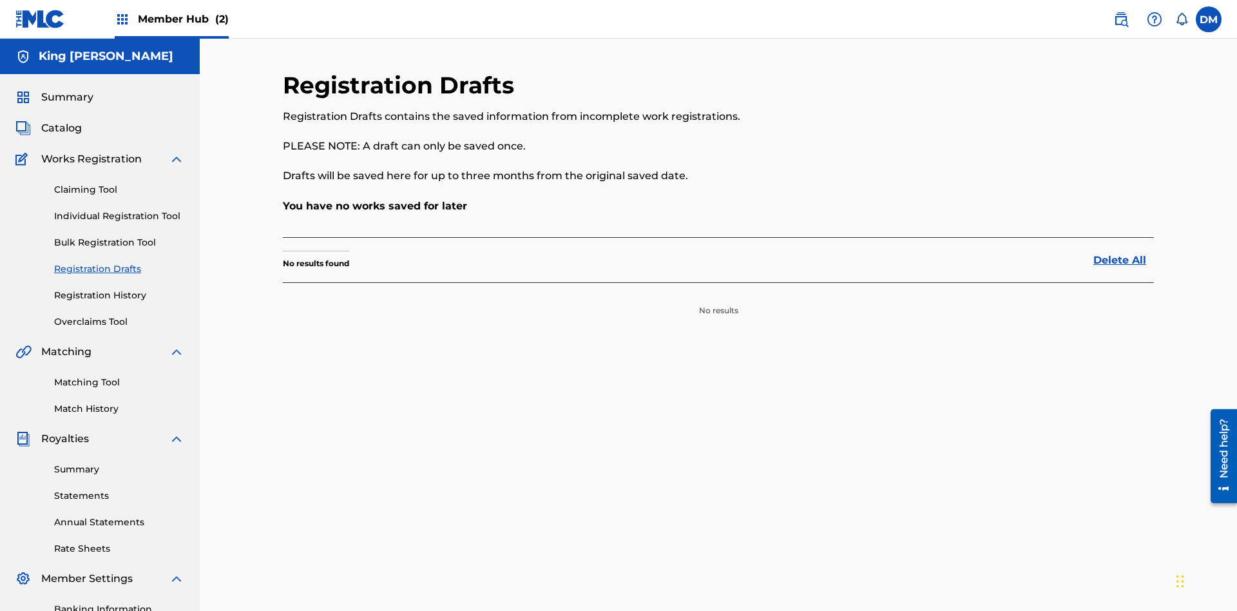
scroll to position [188, 0]
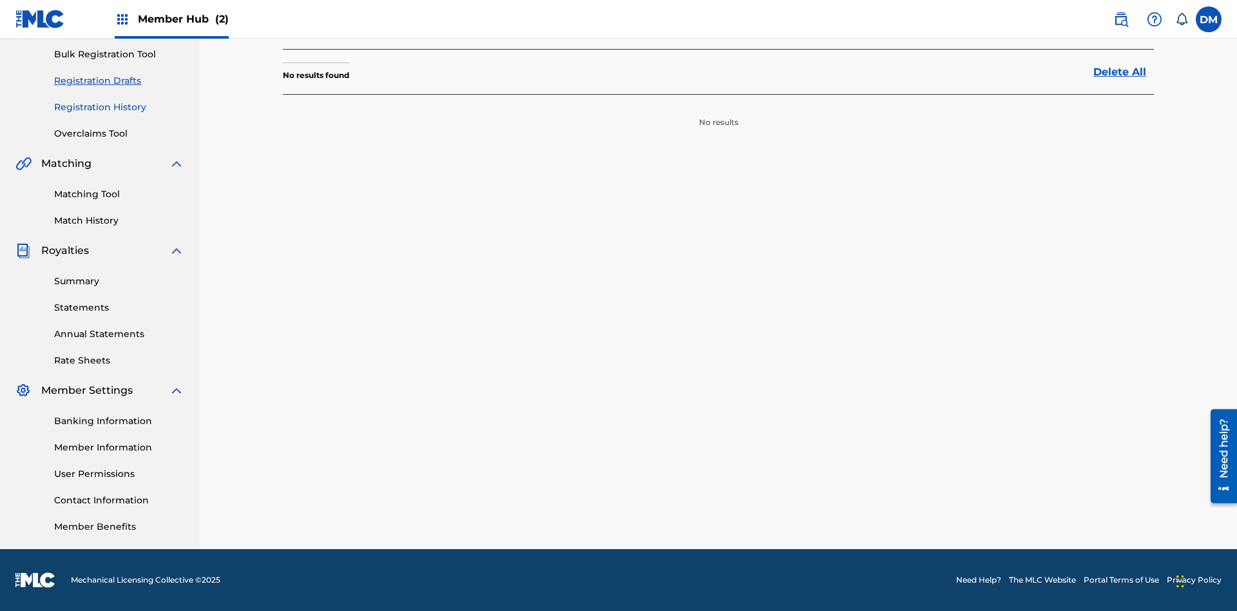
click at [119, 107] on link "Registration History" at bounding box center [119, 108] width 130 height 14
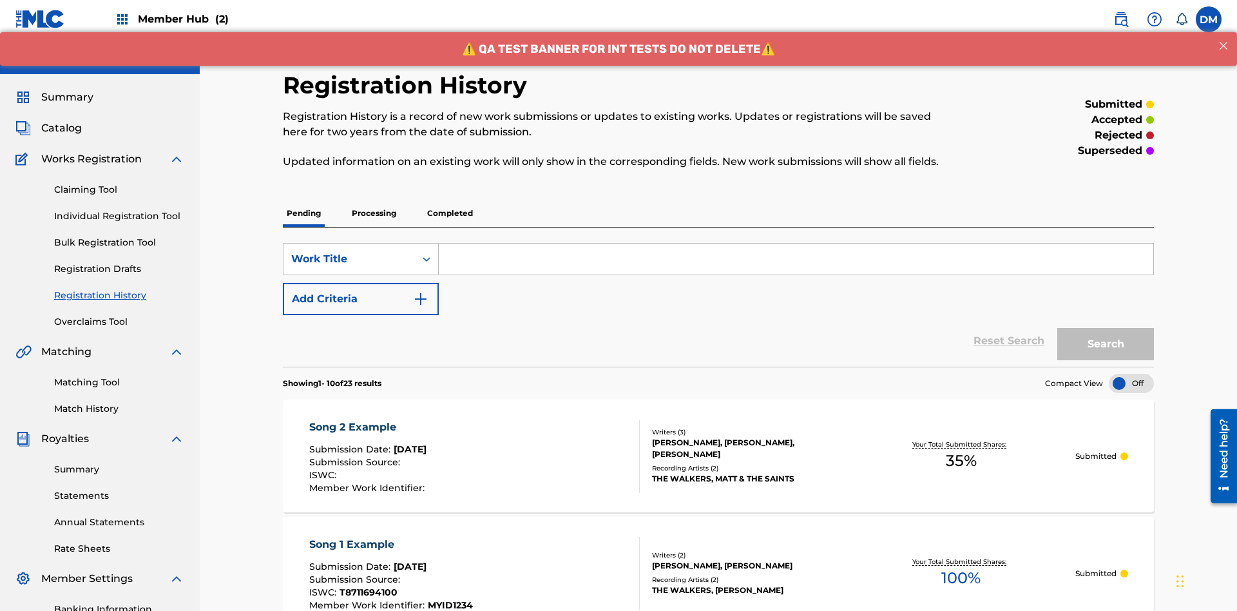
scroll to position [385, 0]
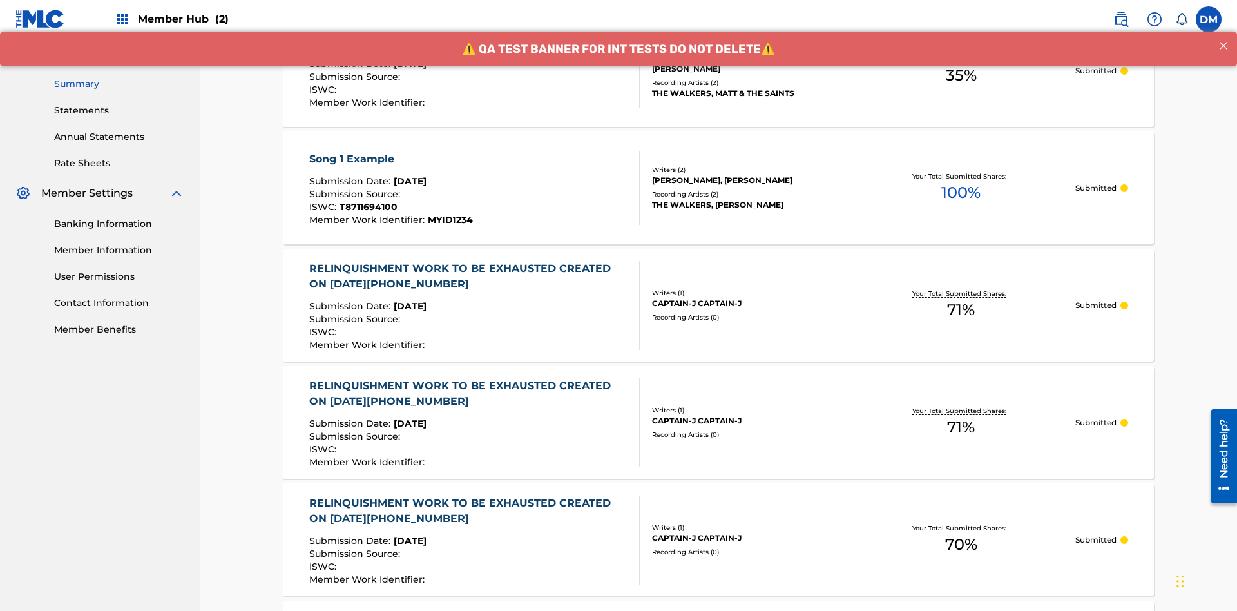
click at [119, 84] on link "Summary" at bounding box center [119, 84] width 130 height 14
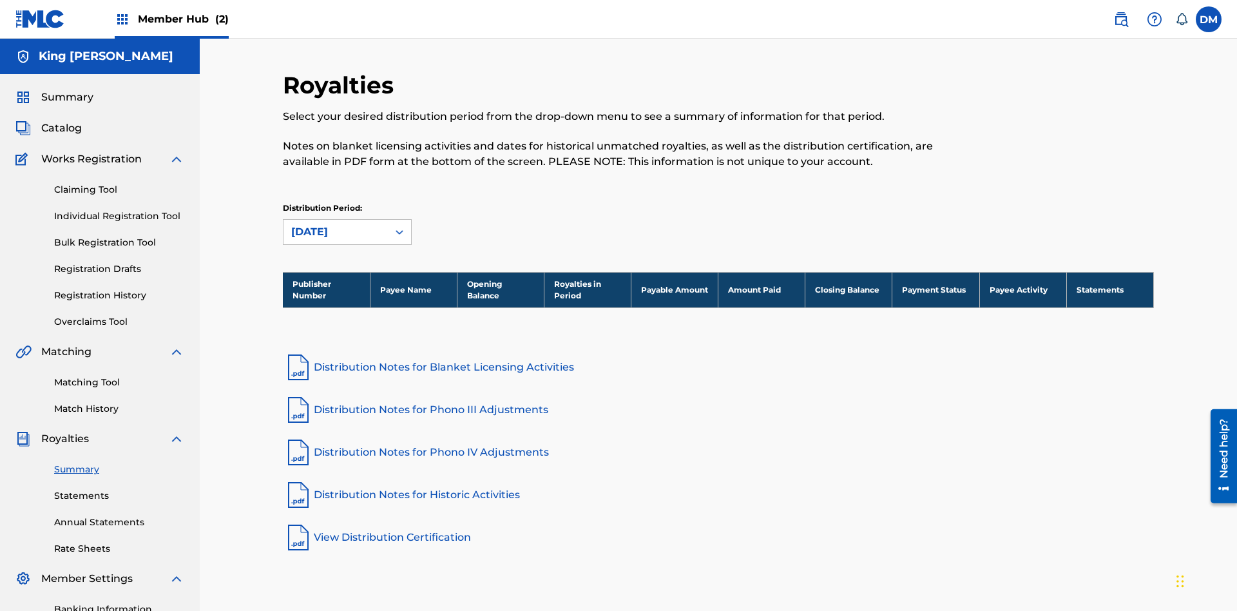
scroll to position [188, 0]
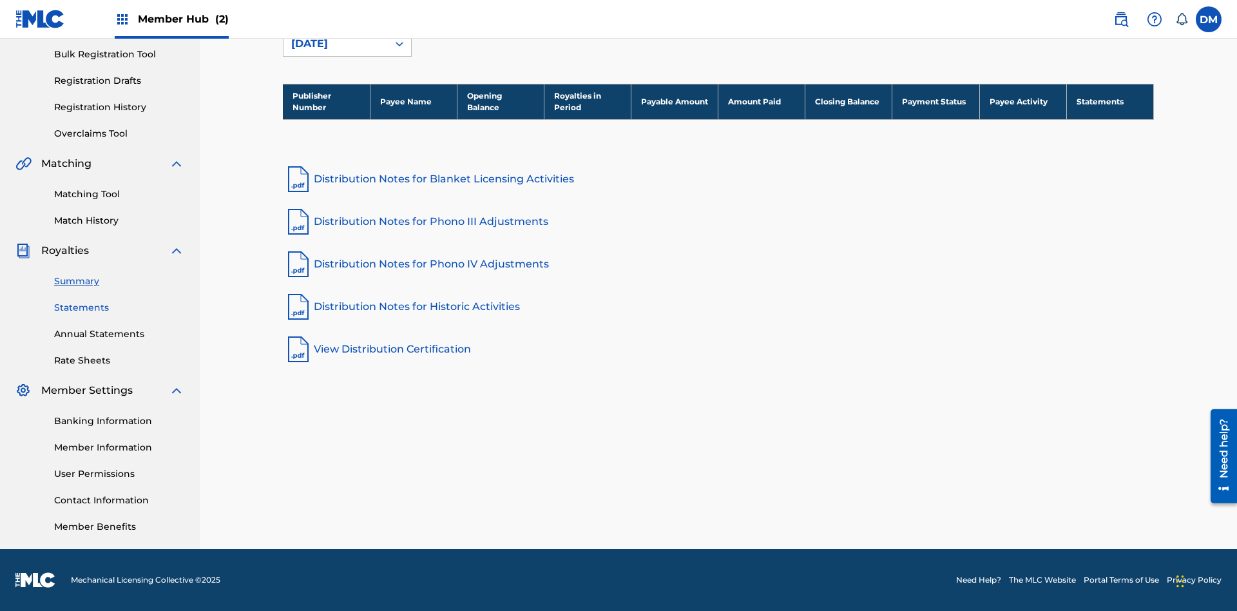
click at [119, 307] on link "Statements" at bounding box center [119, 308] width 130 height 14
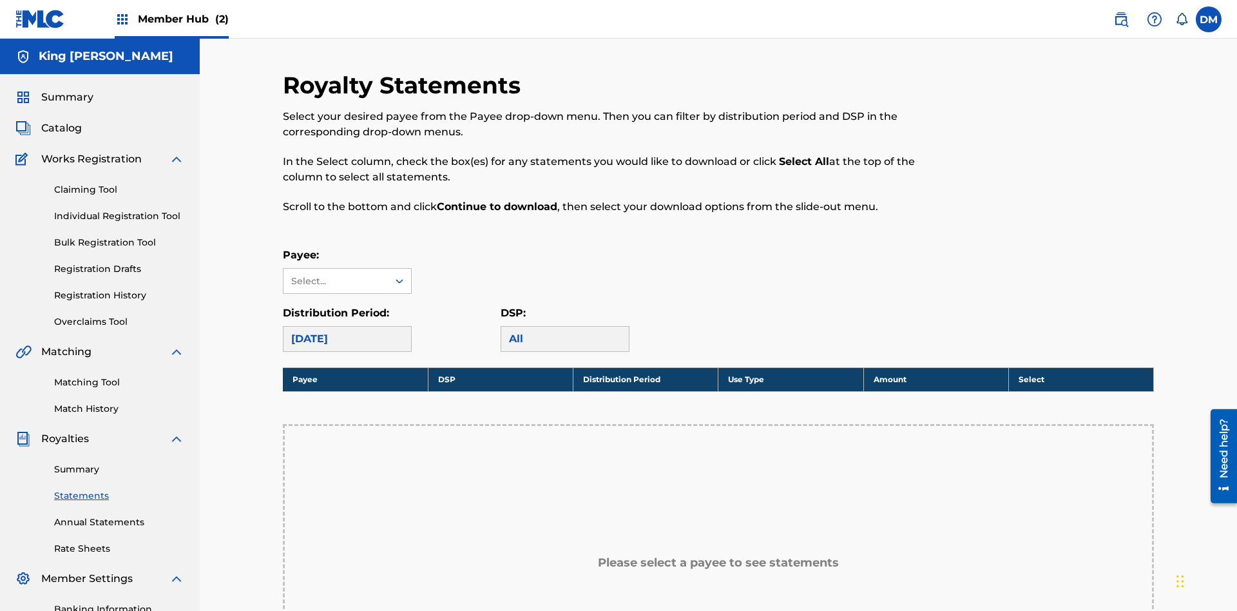
scroll to position [289, 0]
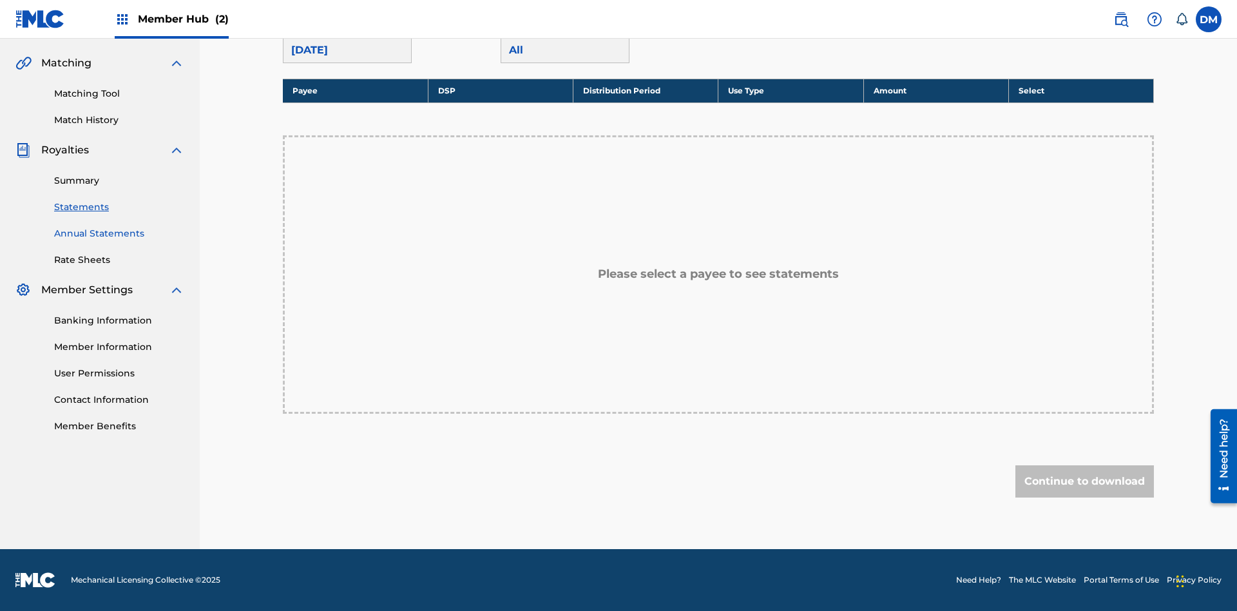
click at [119, 233] on link "Annual Statements" at bounding box center [119, 234] width 130 height 14
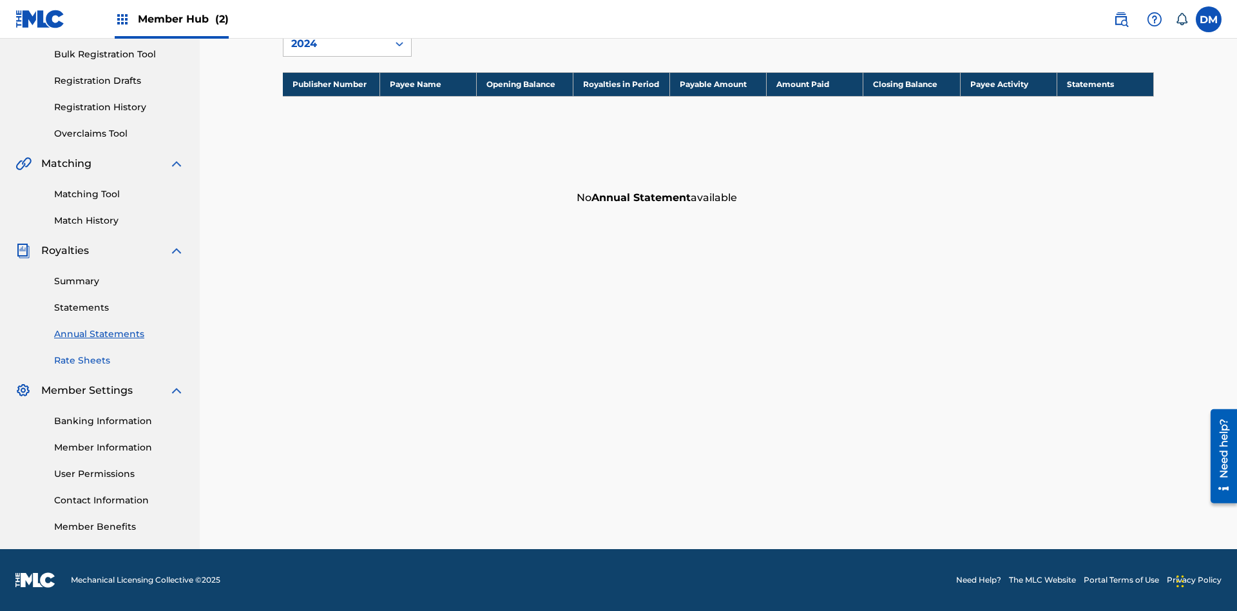
click at [119, 360] on link "Rate Sheets" at bounding box center [119, 361] width 130 height 14
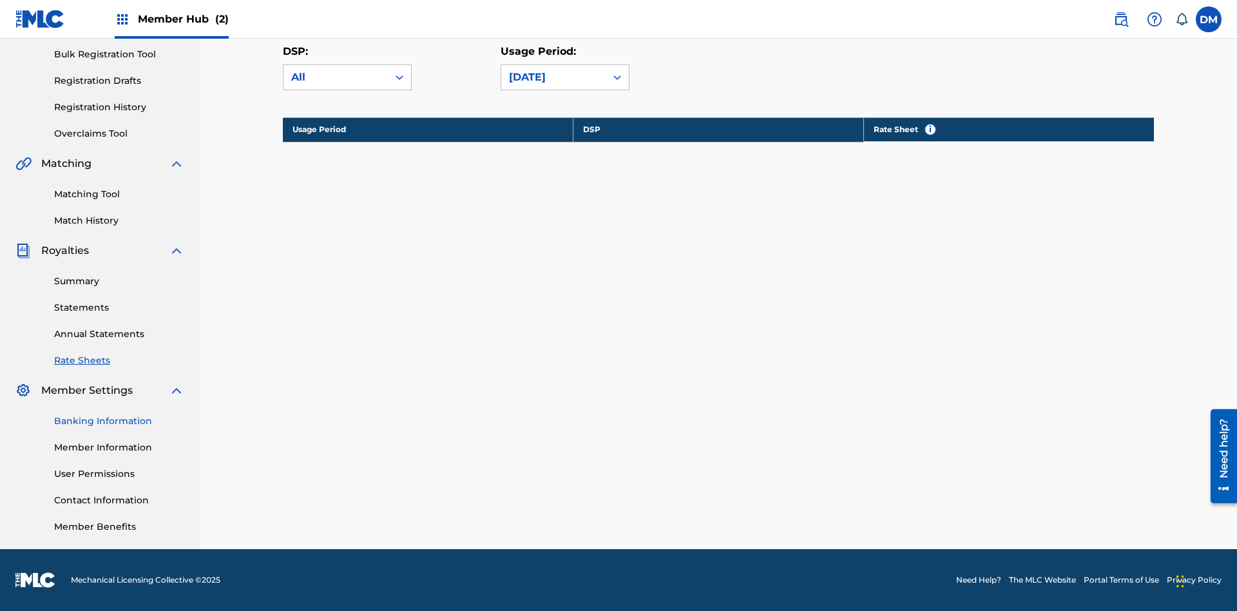
click at [119, 421] on link "Banking Information" at bounding box center [119, 421] width 130 height 14
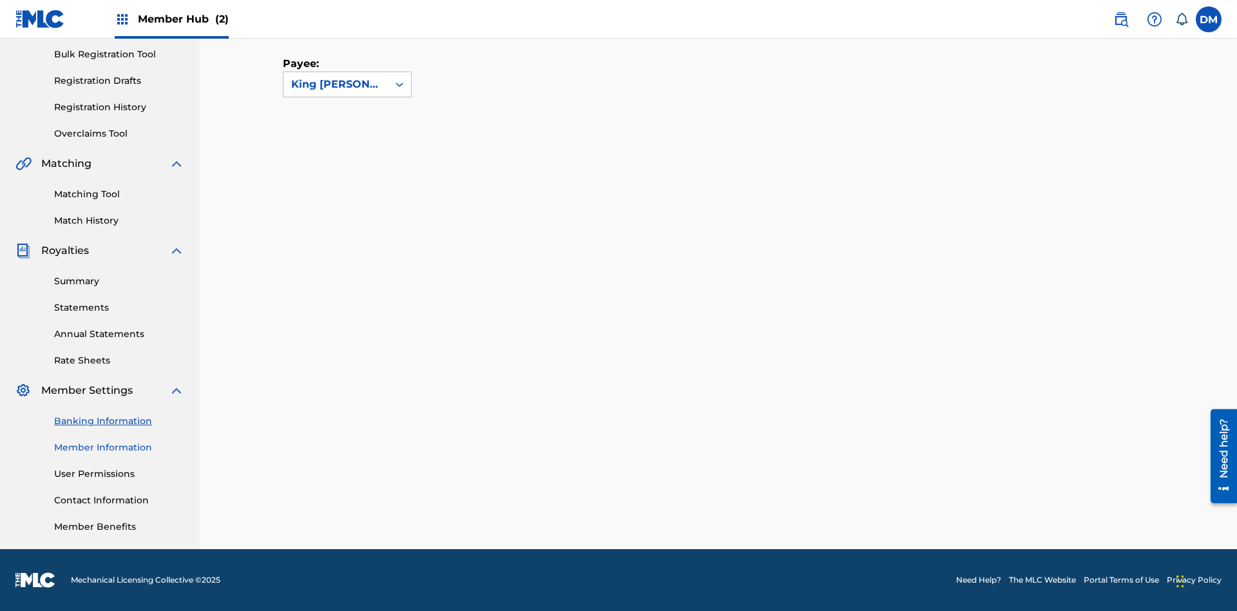
click at [119, 447] on link "Member Information" at bounding box center [119, 448] width 130 height 14
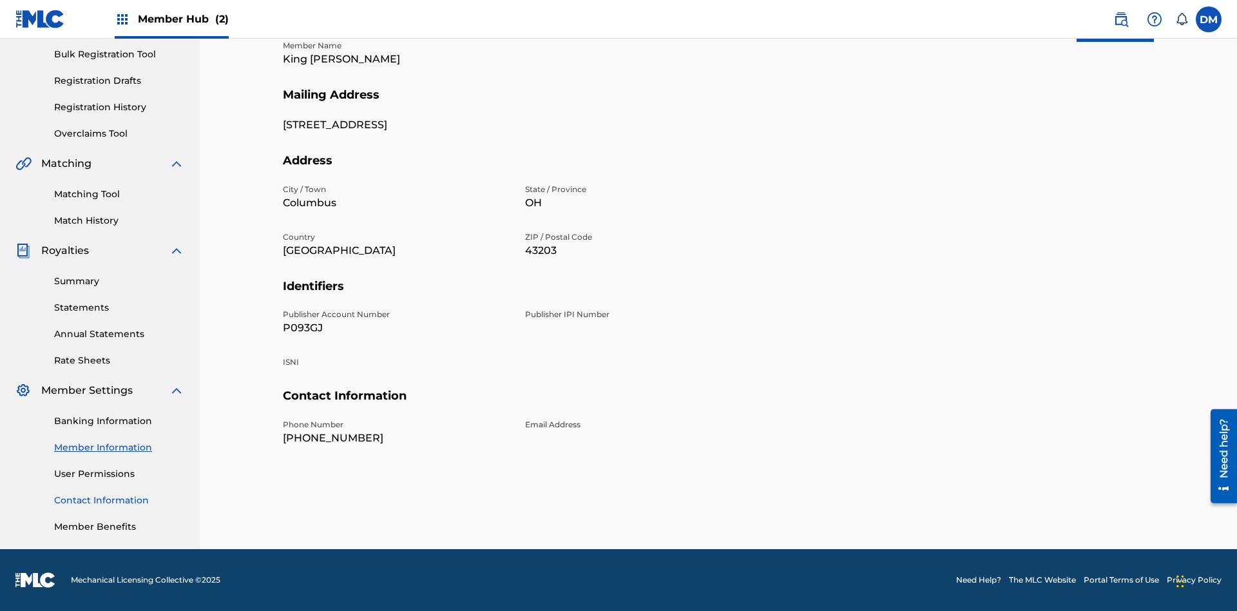
click at [119, 500] on link "Contact Information" at bounding box center [119, 500] width 130 height 14
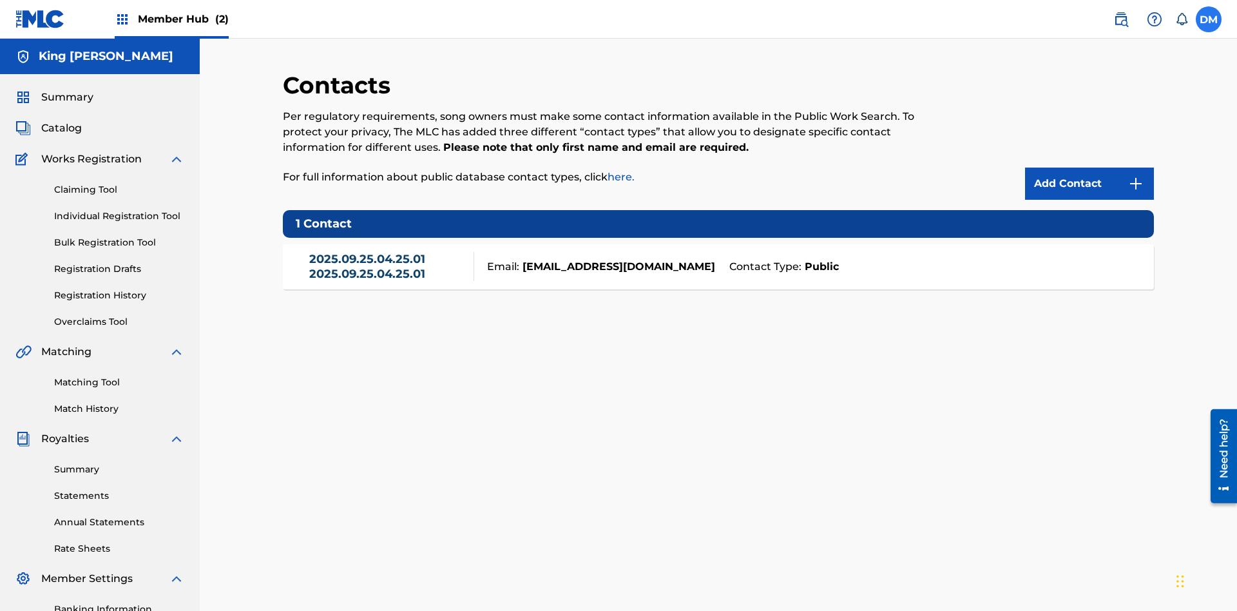
click at [1209, 19] on label at bounding box center [1209, 19] width 26 height 26
click at [1209, 19] on input "[PERSON_NAME] [PERSON_NAME] [EMAIL_ADDRESS][DOMAIN_NAME] Notification Preferenc…" at bounding box center [1209, 19] width 0 height 0
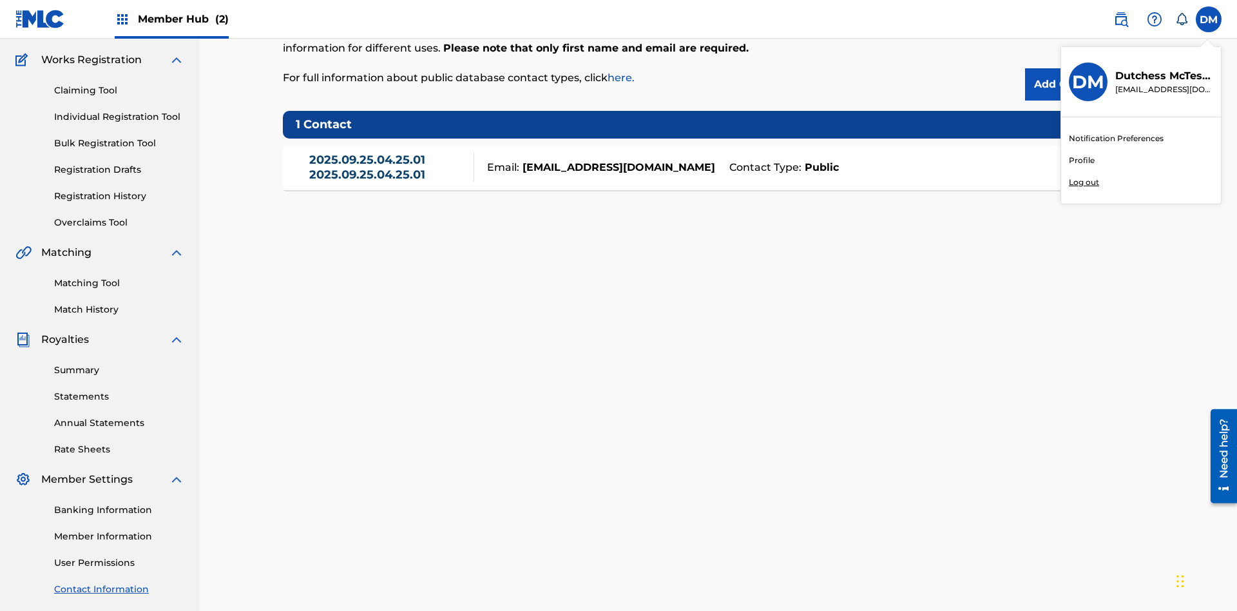
click at [1084, 182] on p "Log out" at bounding box center [1084, 183] width 30 height 12
click at [1209, 19] on input "[PERSON_NAME] [PERSON_NAME] [EMAIL_ADDRESS][DOMAIN_NAME] Notification Preferenc…" at bounding box center [1209, 19] width 0 height 0
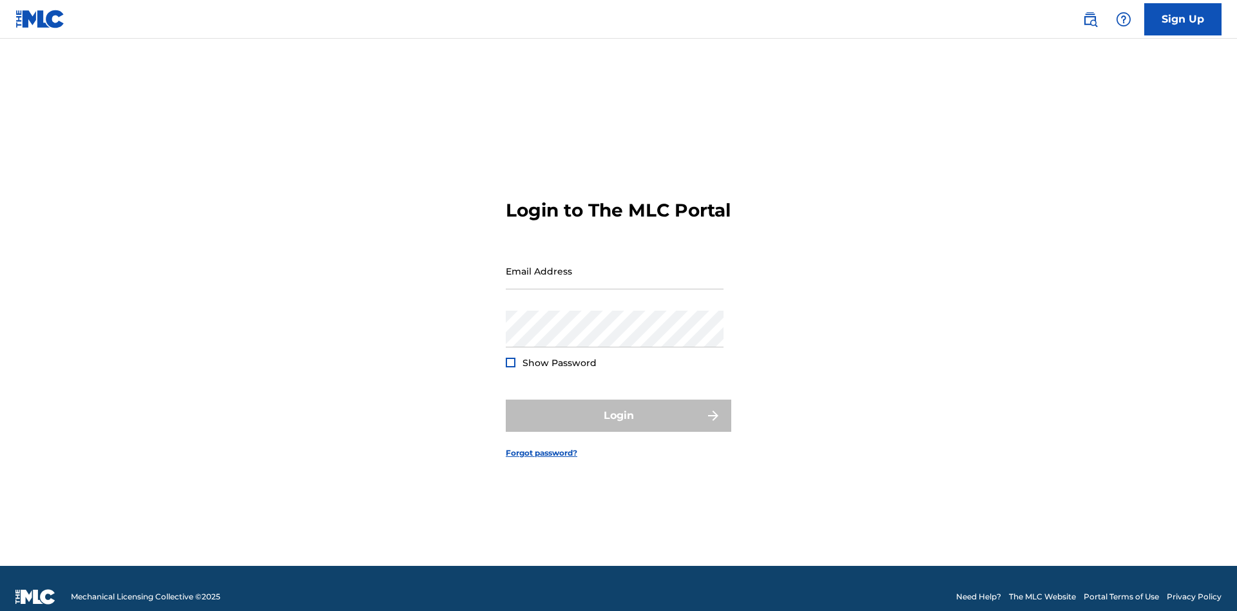
scroll to position [17, 0]
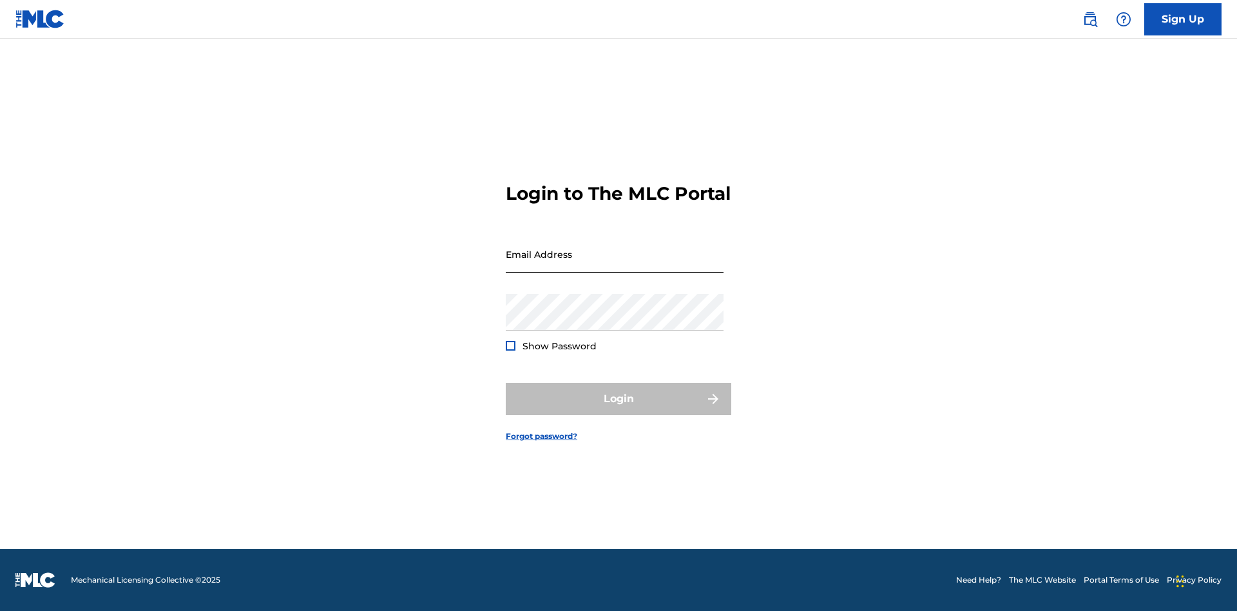
click at [615, 265] on input "Email Address" at bounding box center [615, 254] width 218 height 37
type input "[EMAIL_ADDRESS][DOMAIN_NAME]"
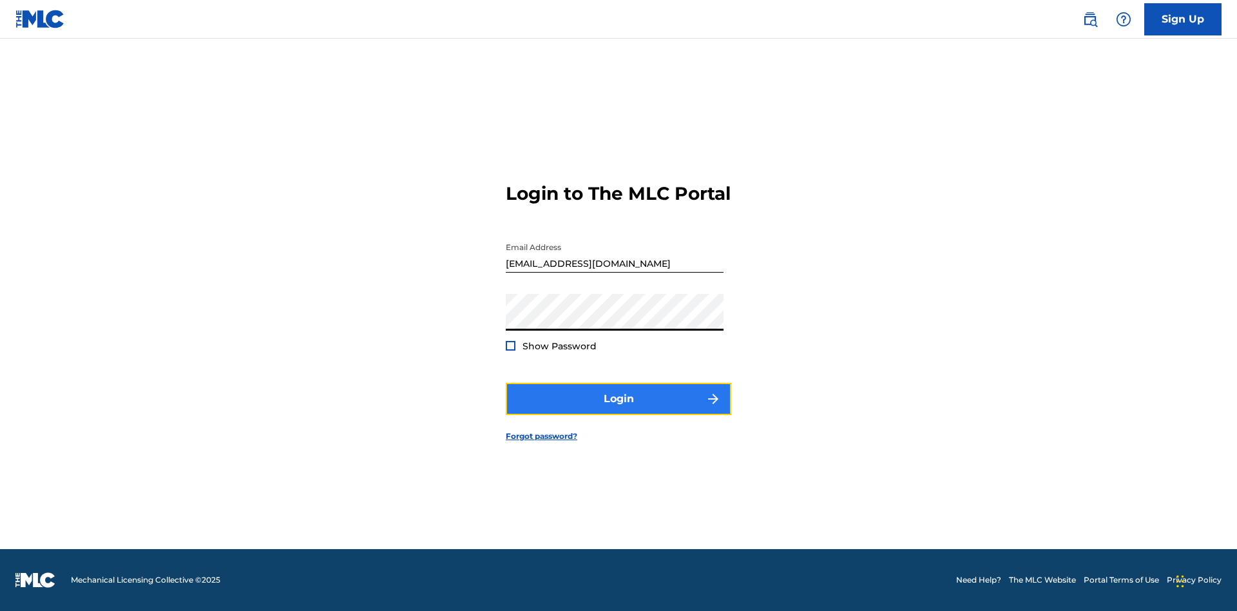
click at [618, 410] on button "Login" at bounding box center [618, 399] width 225 height 32
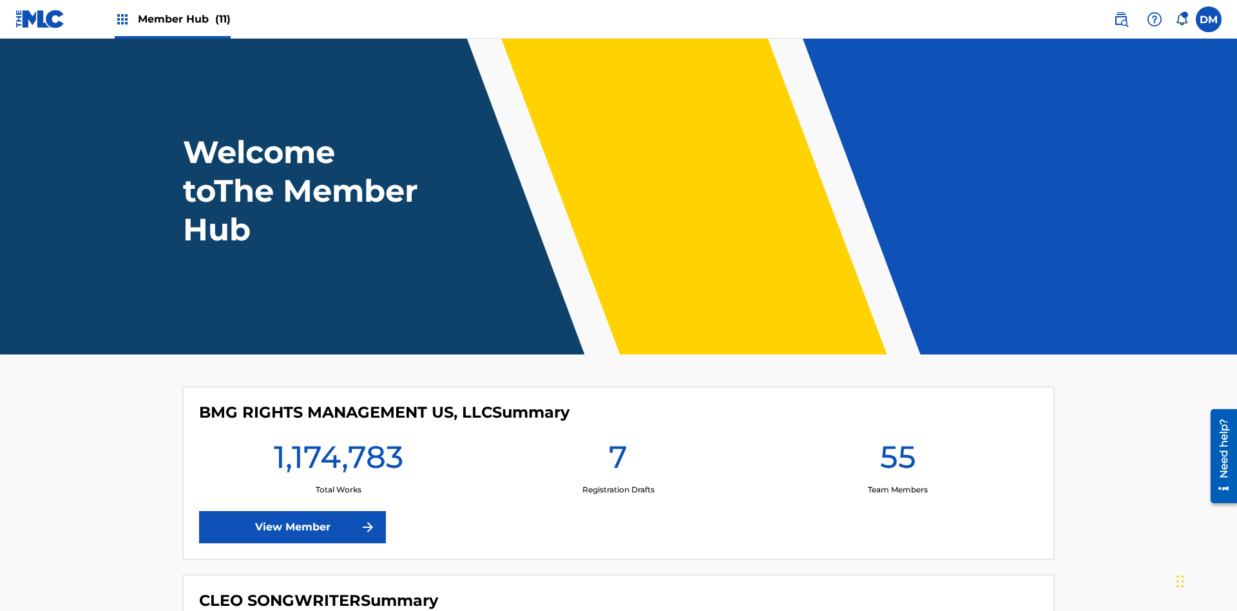
click at [184, 19] on span "Member Hub (11)" at bounding box center [184, 19] width 93 height 15
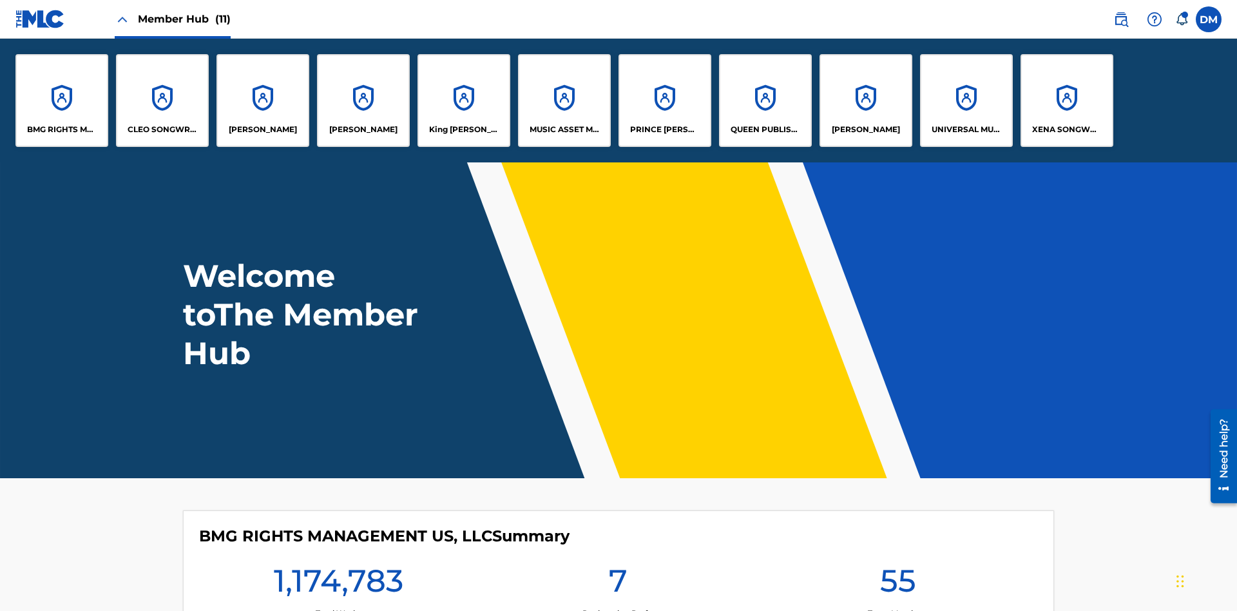
scroll to position [46, 0]
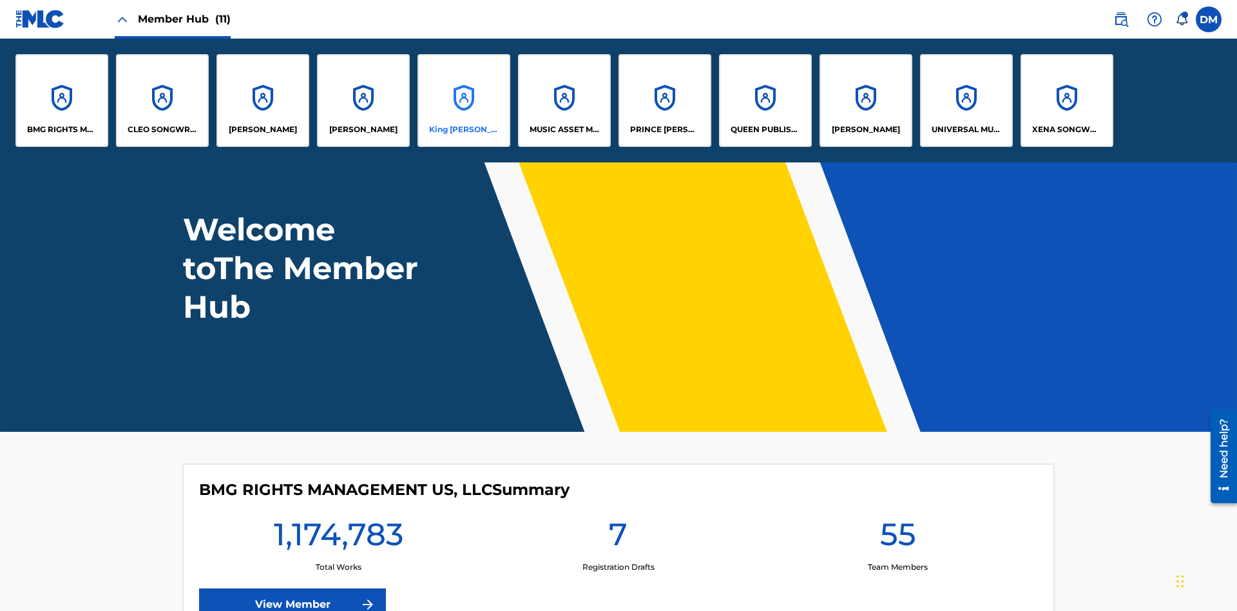
click at [463, 129] on p "King McTesterson" at bounding box center [464, 130] width 70 height 12
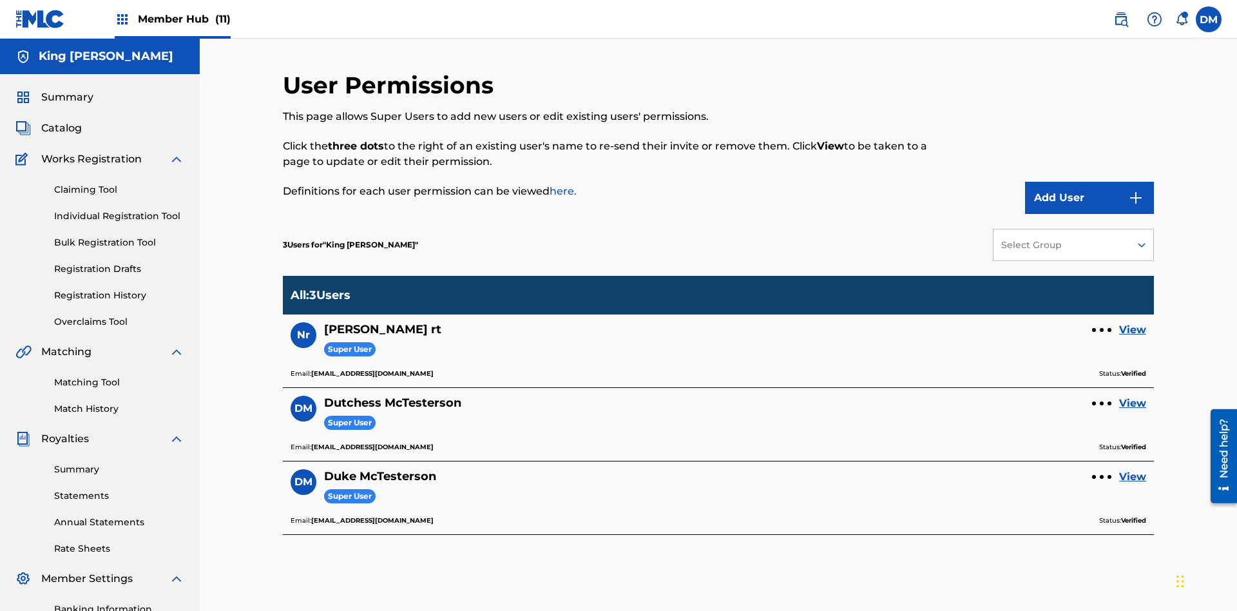
scroll to position [188, 0]
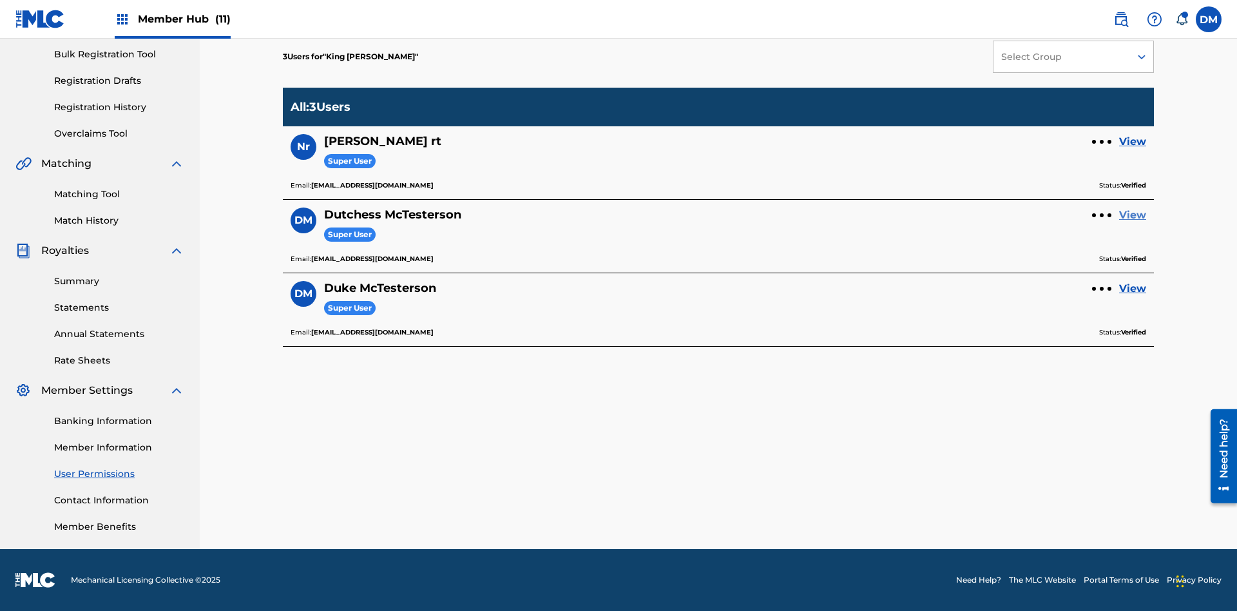
click at [1133, 215] on link "View" at bounding box center [1132, 214] width 27 height 15
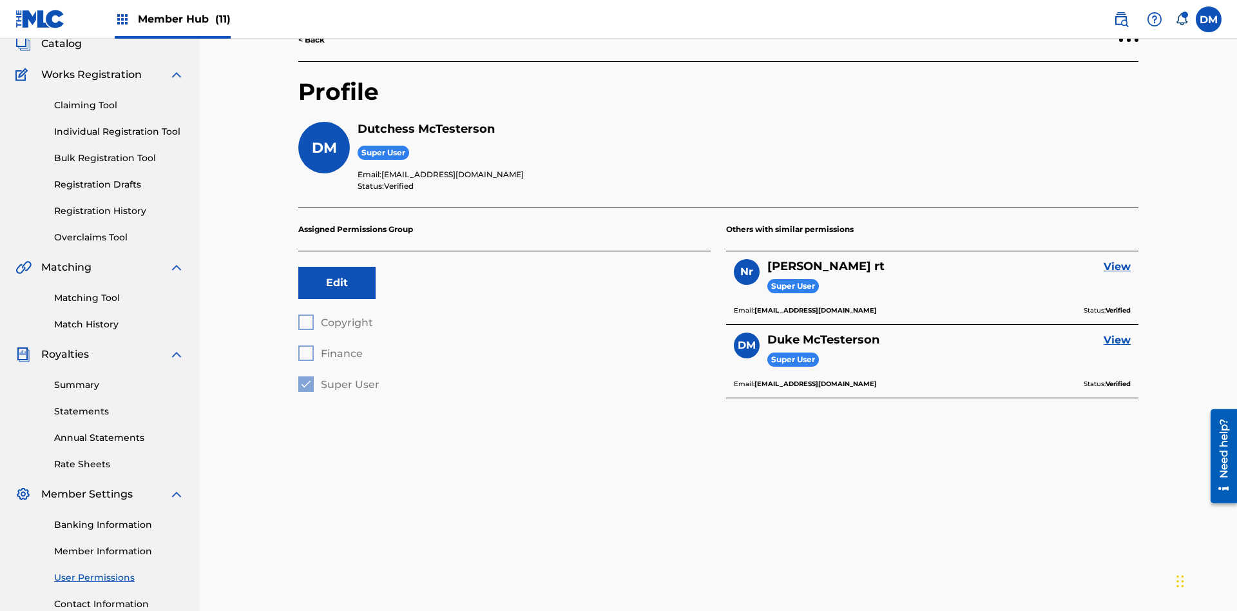
scroll to position [188, 0]
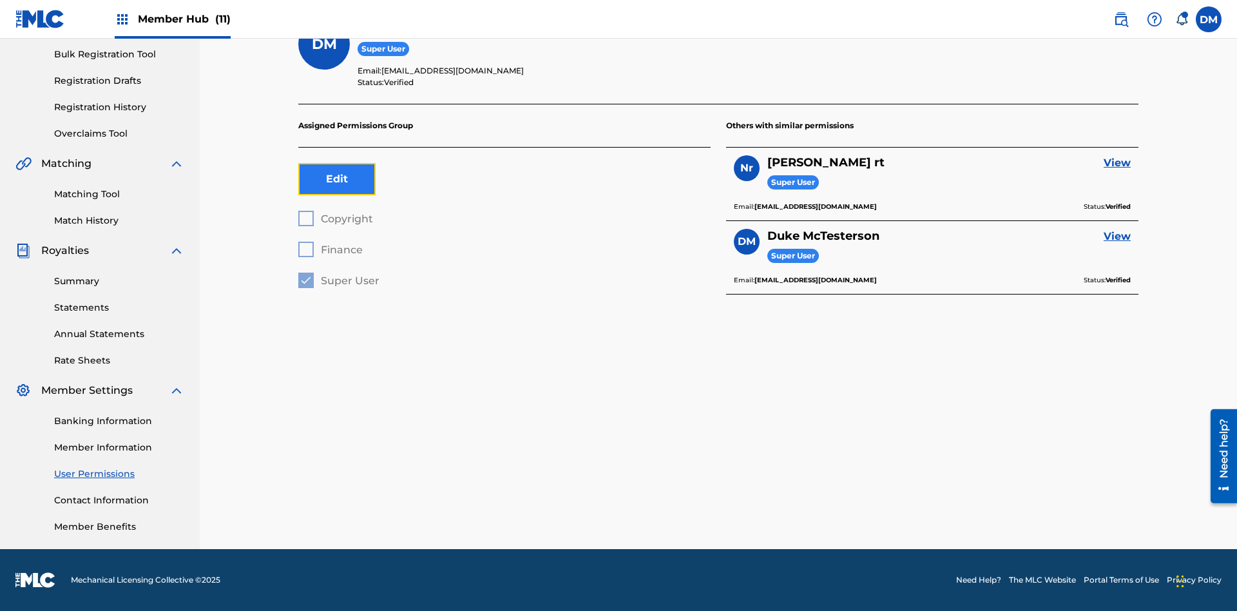
click at [337, 179] on button "Edit" at bounding box center [336, 179] width 77 height 32
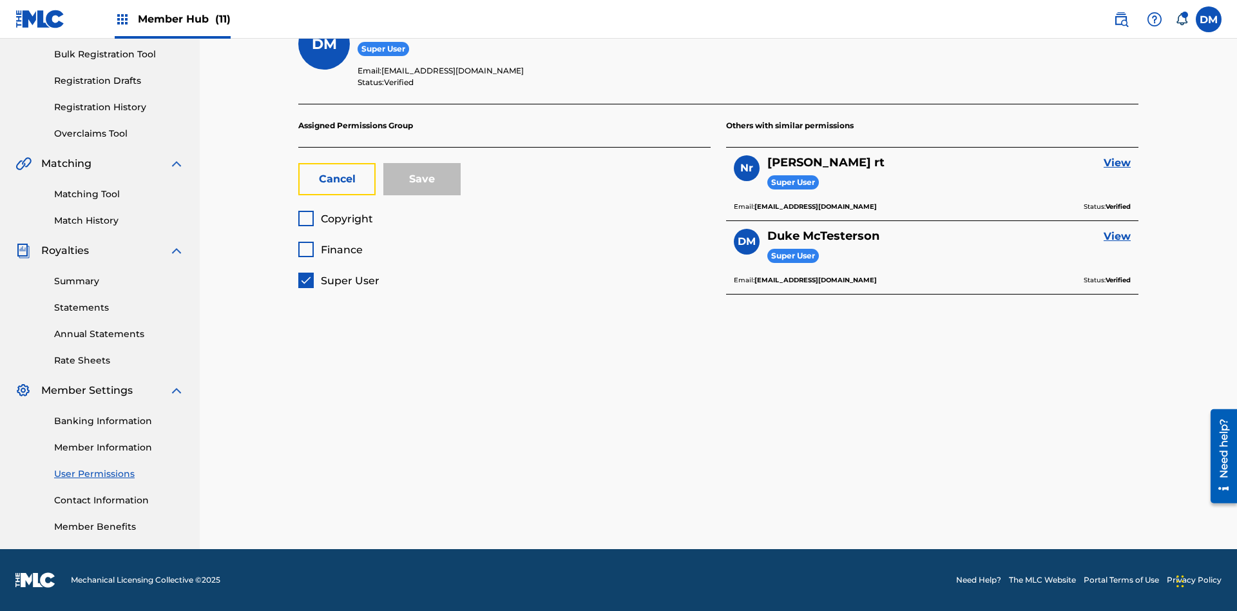
click at [338, 280] on span "Super User" at bounding box center [350, 280] width 59 height 12
click at [330, 249] on span "Finance" at bounding box center [342, 250] width 42 height 12
click at [422, 179] on button "Save" at bounding box center [421, 179] width 77 height 32
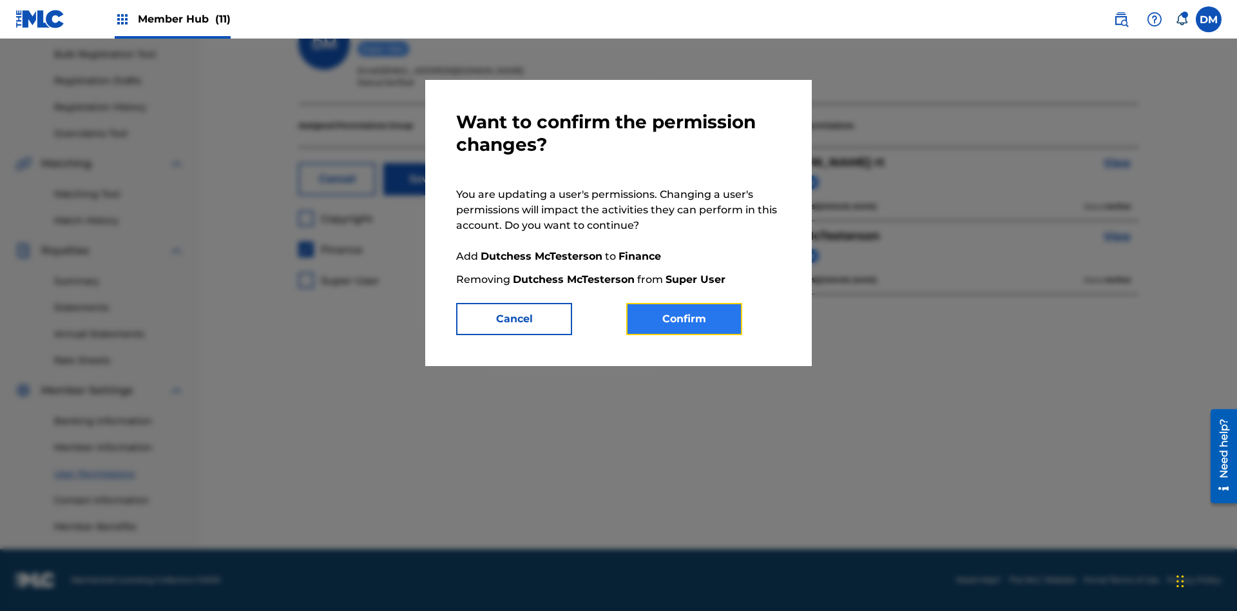
click at [684, 319] on button "Confirm" at bounding box center [684, 319] width 116 height 32
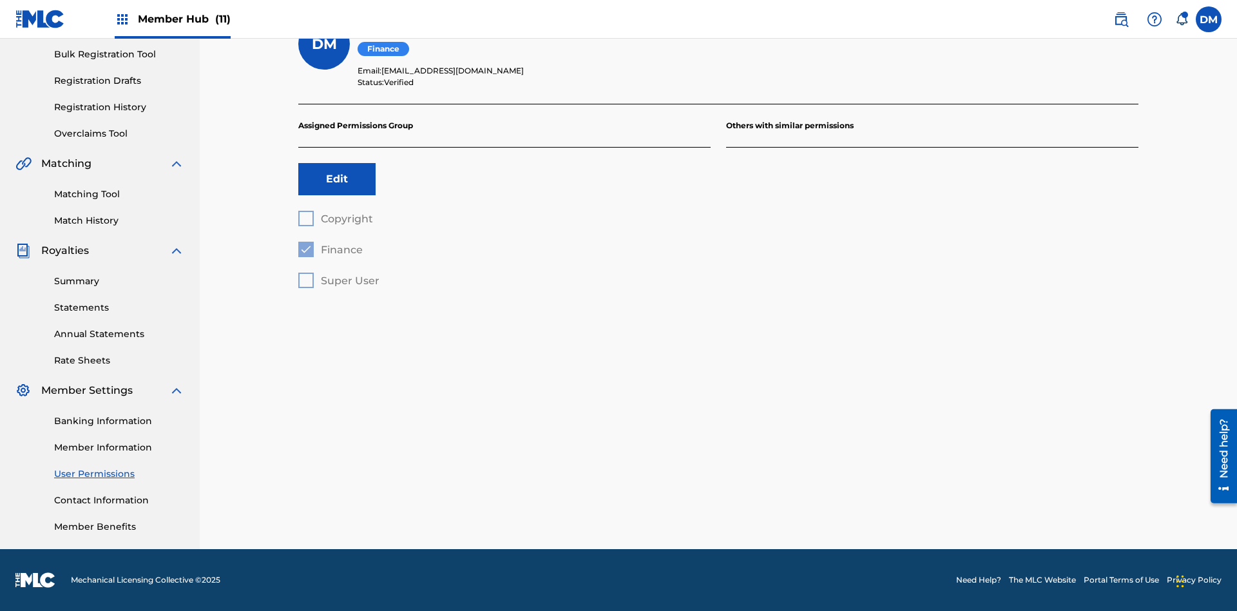
scroll to position [117, 0]
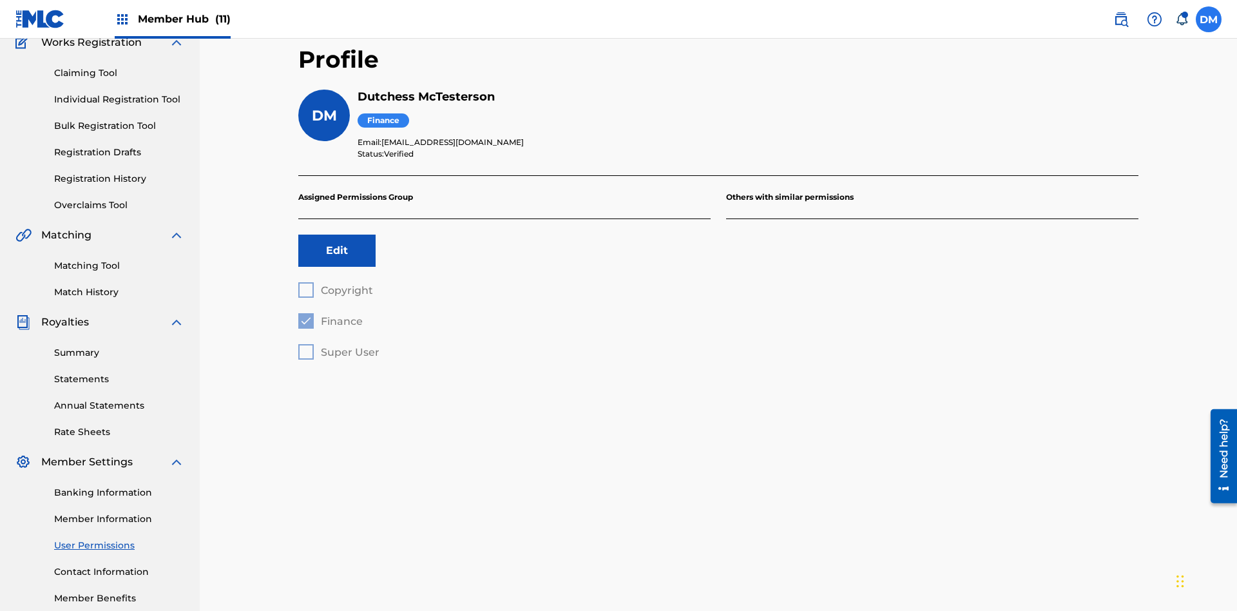
click at [1209, 19] on label at bounding box center [1209, 19] width 26 height 26
click at [1209, 19] on input "DM Duke McTesterson duke.mctesterson@gmail.com Notification Preferences Profile…" at bounding box center [1209, 19] width 0 height 0
click at [1084, 182] on p "Log out" at bounding box center [1084, 183] width 30 height 12
click at [1209, 19] on input "DM Duke McTesterson duke.mctesterson@gmail.com Notification Preferences Profile…" at bounding box center [1209, 19] width 0 height 0
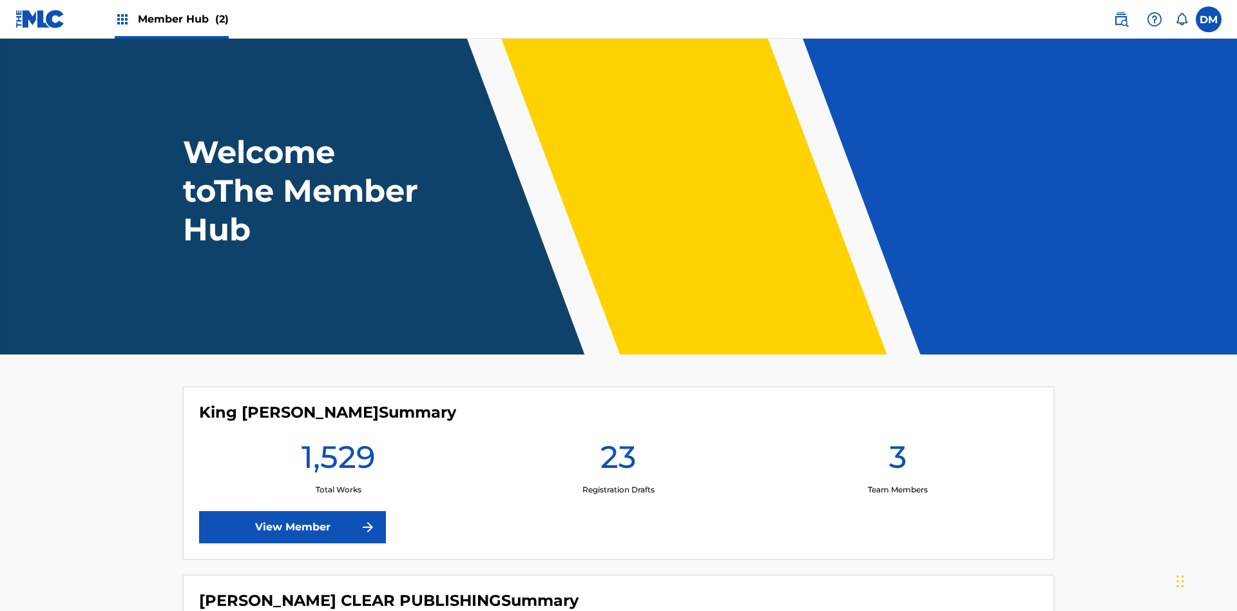
click at [182, 19] on span "Member Hub (2)" at bounding box center [183, 19] width 91 height 15
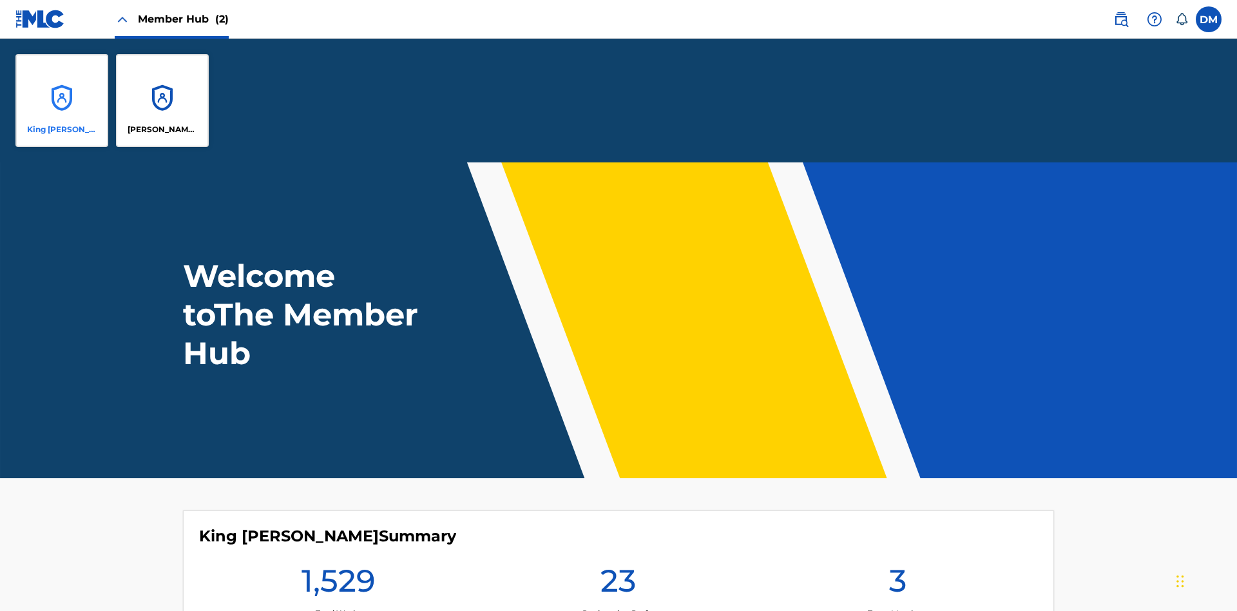
click at [62, 129] on p "King [PERSON_NAME]" at bounding box center [62, 130] width 70 height 12
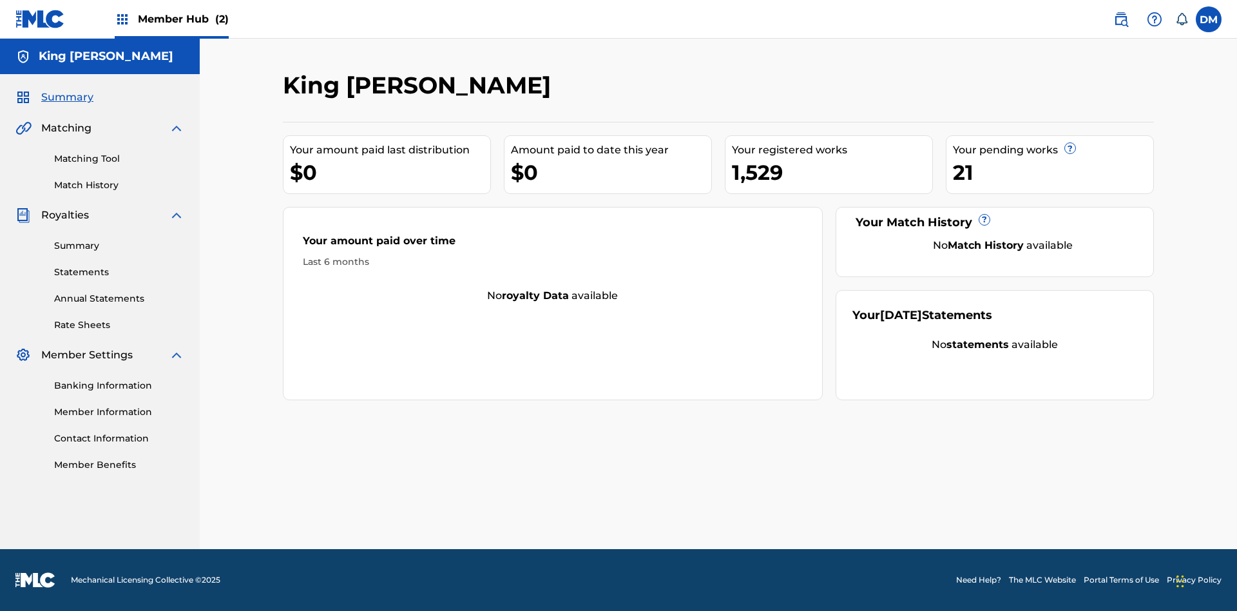
click at [66, 97] on span "Summary" at bounding box center [67, 97] width 52 height 15
click at [119, 158] on link "Matching Tool" at bounding box center [119, 159] width 130 height 14
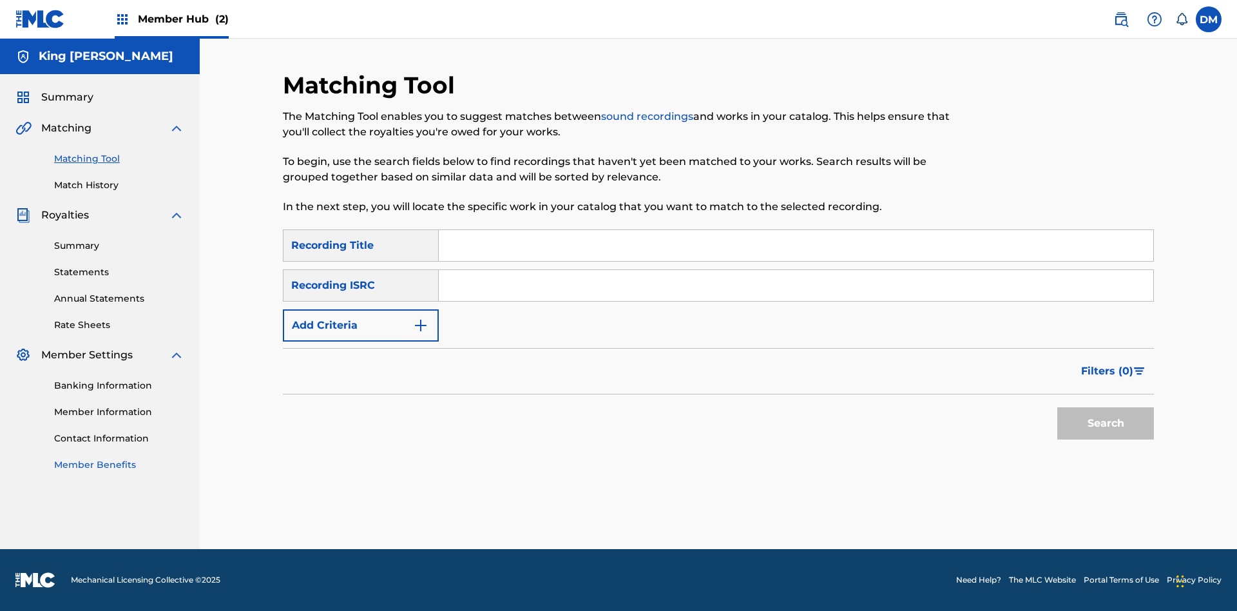
click at [119, 185] on link "Match History" at bounding box center [119, 185] width 130 height 14
click at [119, 464] on link "Member Benefits" at bounding box center [119, 465] width 130 height 14
click at [119, 245] on link "Summary" at bounding box center [119, 246] width 130 height 14
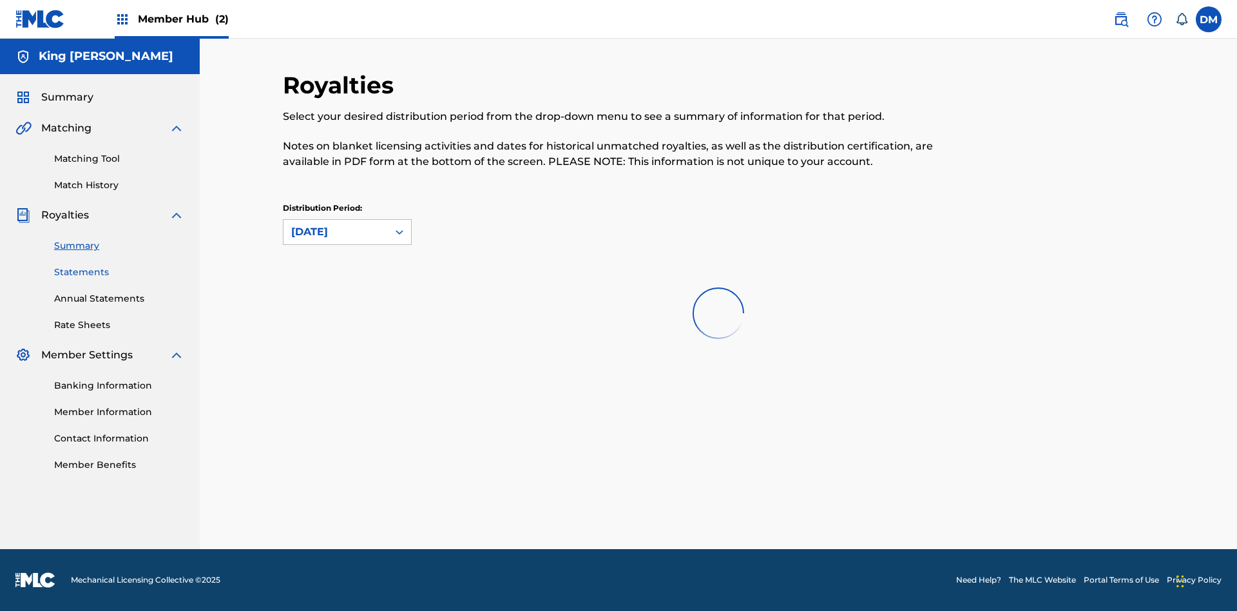
click at [119, 268] on link "Statements" at bounding box center [119, 272] width 130 height 14
click at [119, 292] on link "Annual Statements" at bounding box center [119, 299] width 130 height 14
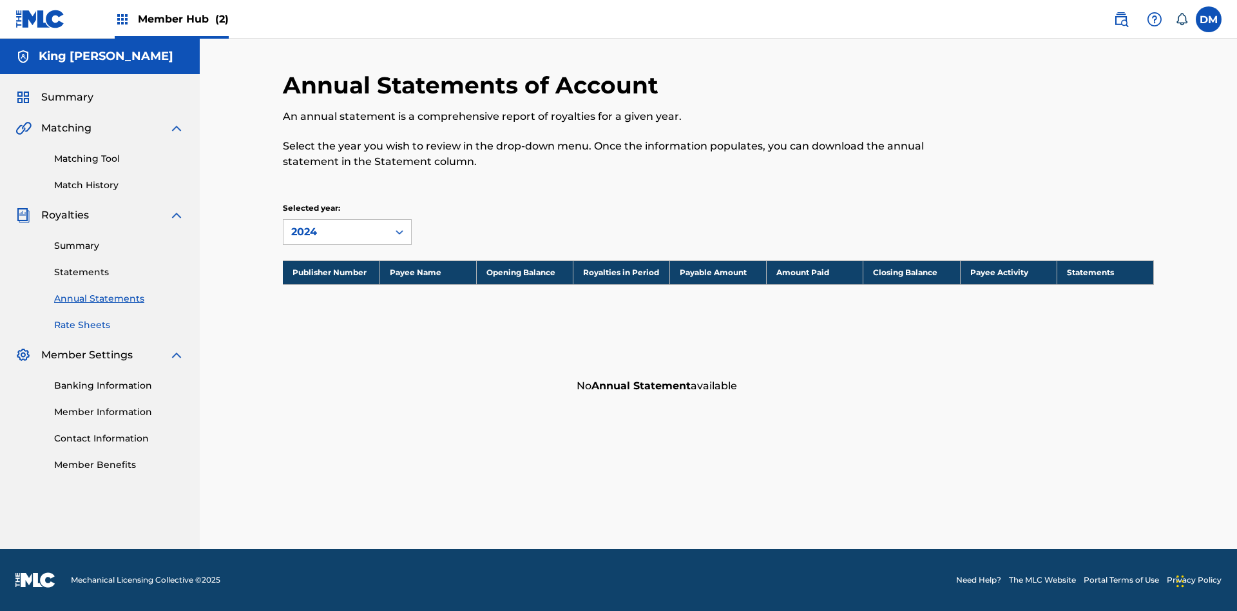
click at [119, 325] on link "Rate Sheets" at bounding box center [119, 325] width 130 height 14
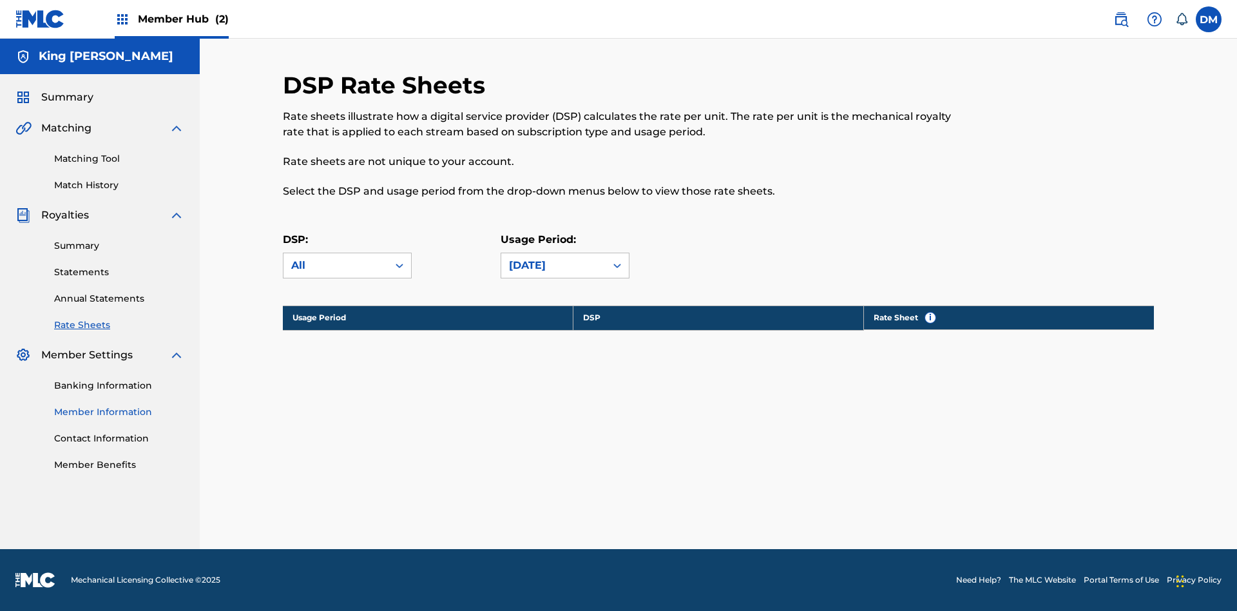
click at [119, 385] on link "Banking Information" at bounding box center [119, 386] width 130 height 14
click at [119, 412] on link "Member Information" at bounding box center [119, 412] width 130 height 14
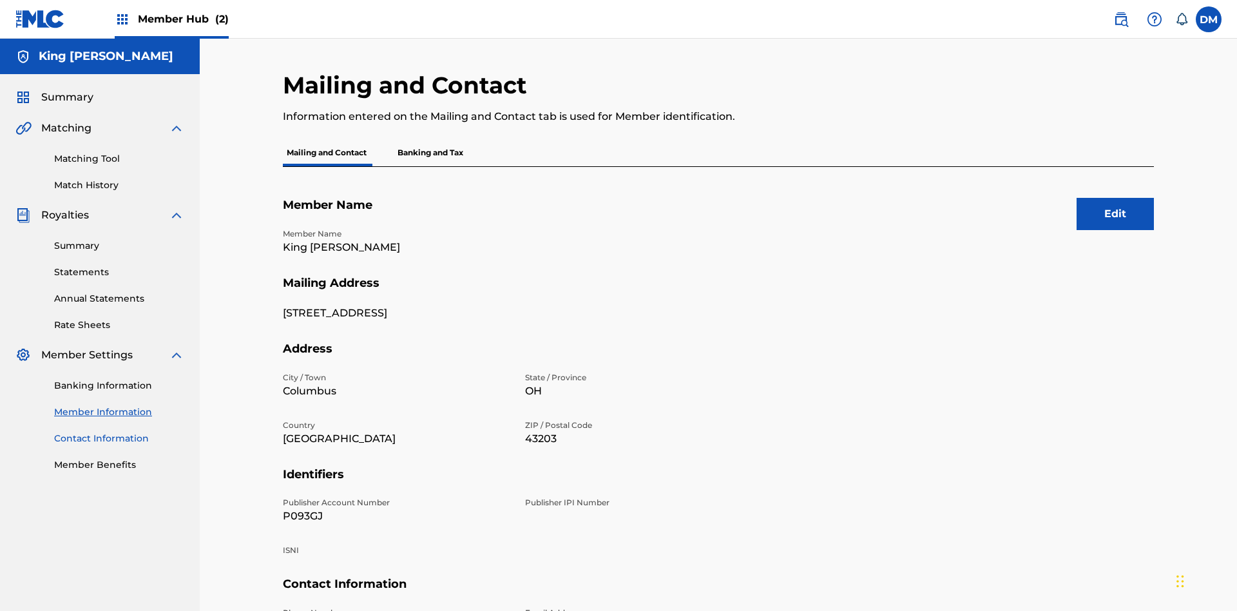
click at [119, 432] on link "Contact Information" at bounding box center [119, 439] width 130 height 14
click at [1209, 19] on label at bounding box center [1209, 19] width 26 height 26
click at [1209, 19] on input "[PERSON_NAME] [PERSON_NAME] [EMAIL_ADDRESS][DOMAIN_NAME] Notification Preferenc…" at bounding box center [1209, 19] width 0 height 0
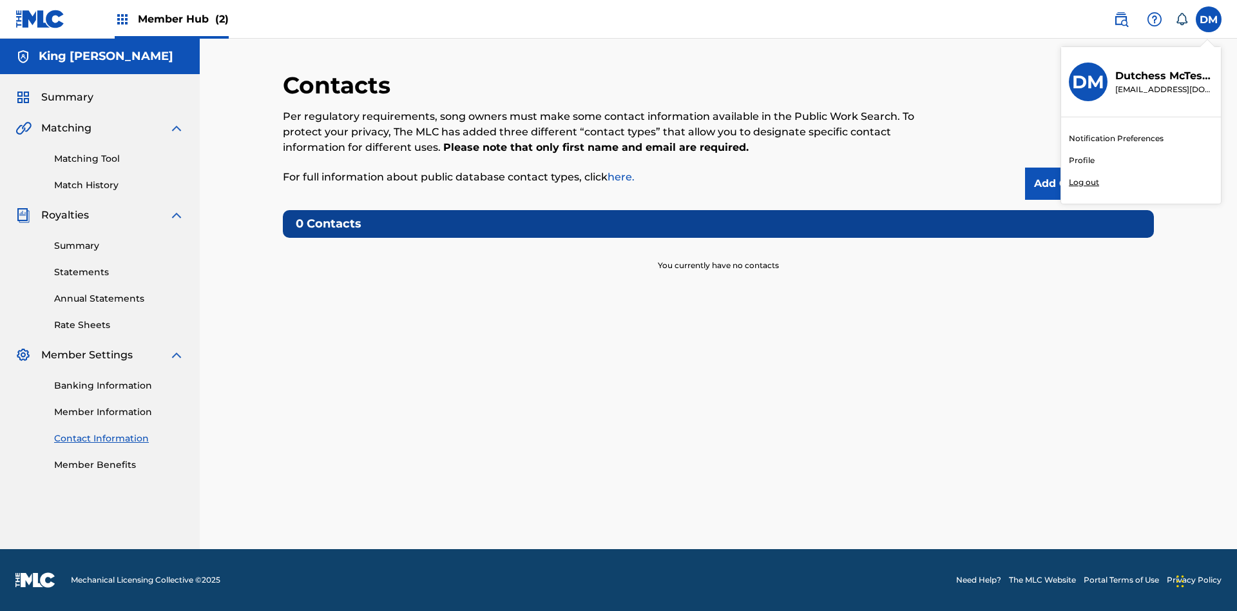
click at [1084, 182] on p "Log out" at bounding box center [1084, 183] width 30 height 12
click at [1209, 19] on input "[PERSON_NAME] [PERSON_NAME] [EMAIL_ADDRESS][DOMAIN_NAME] Notification Preferenc…" at bounding box center [1209, 19] width 0 height 0
